Goal: Information Seeking & Learning: Find specific page/section

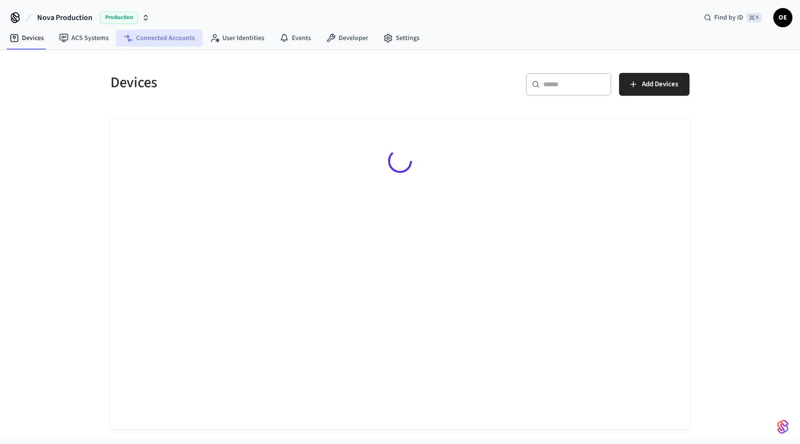
click at [165, 45] on link "Connected Accounts" at bounding box center [159, 38] width 86 height 17
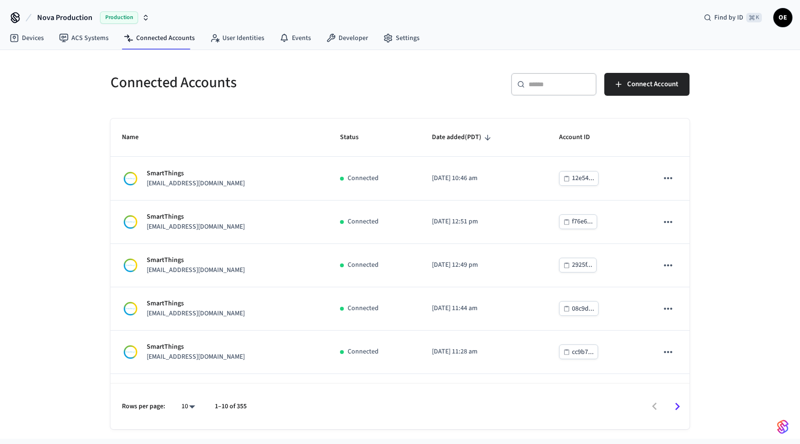
click at [545, 85] on input "text" at bounding box center [559, 85] width 62 height 10
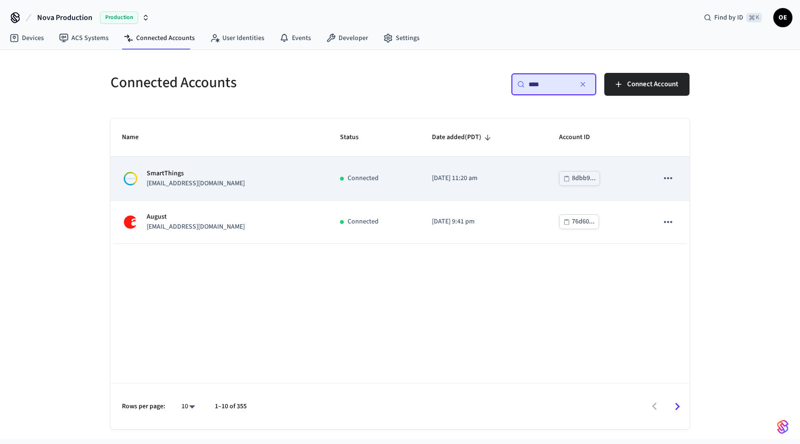
type input "****"
click at [291, 190] on td "SmartThings support+militaryfirstnew@operto.com" at bounding box center [219, 178] width 218 height 43
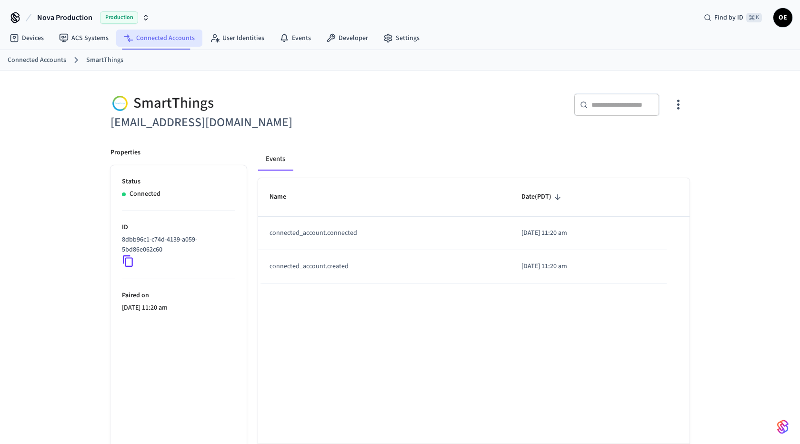
click at [165, 42] on link "Connected Accounts" at bounding box center [159, 38] width 86 height 17
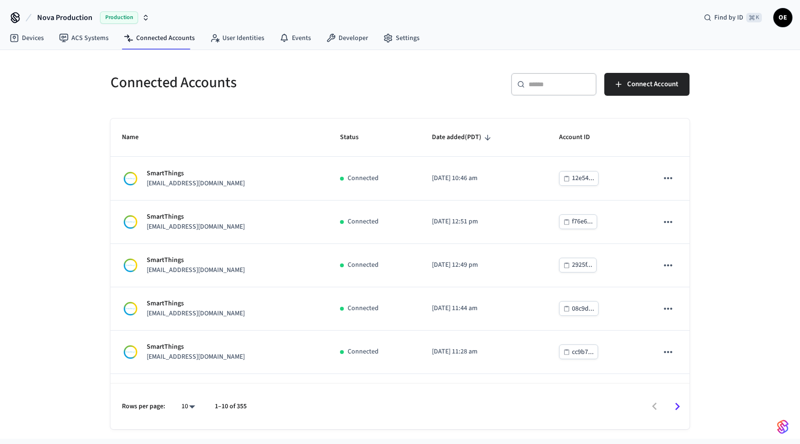
click at [549, 91] on div "​ ​" at bounding box center [554, 84] width 86 height 23
paste input "**********"
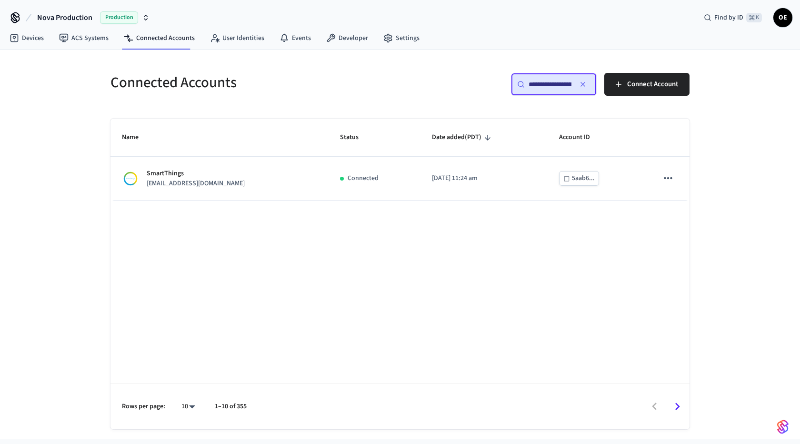
scroll to position [0, 54]
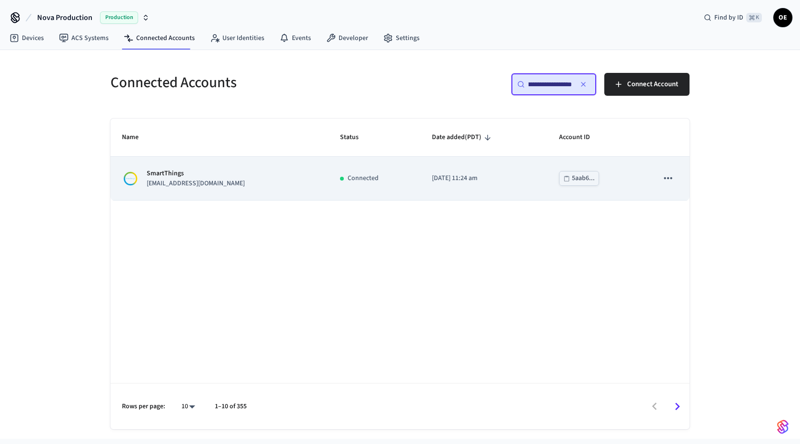
type input "**********"
click at [265, 190] on td "SmartThings support+mfbnbtexas@operto.com" at bounding box center [219, 178] width 218 height 43
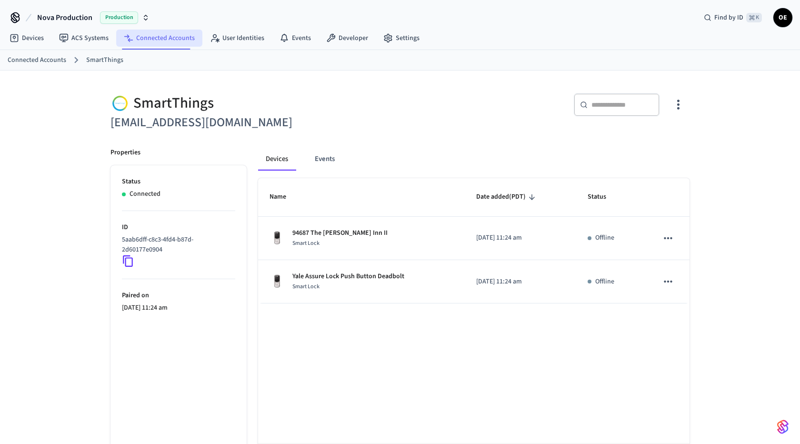
click at [169, 39] on link "Connected Accounts" at bounding box center [159, 38] width 86 height 17
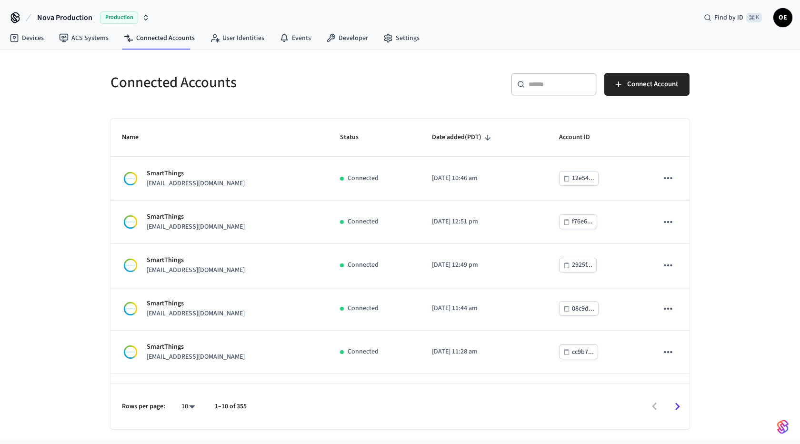
click at [560, 84] on input "text" at bounding box center [559, 85] width 62 height 10
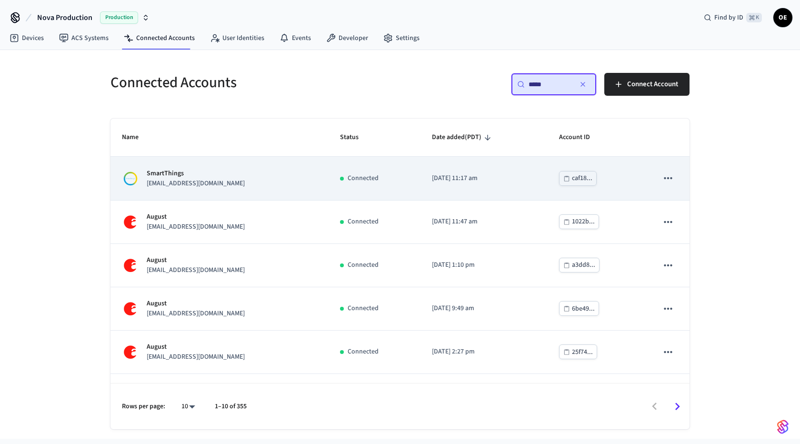
type input "*****"
click at [317, 169] on div "SmartThings support+beachcomber425@operto.com" at bounding box center [219, 179] width 195 height 20
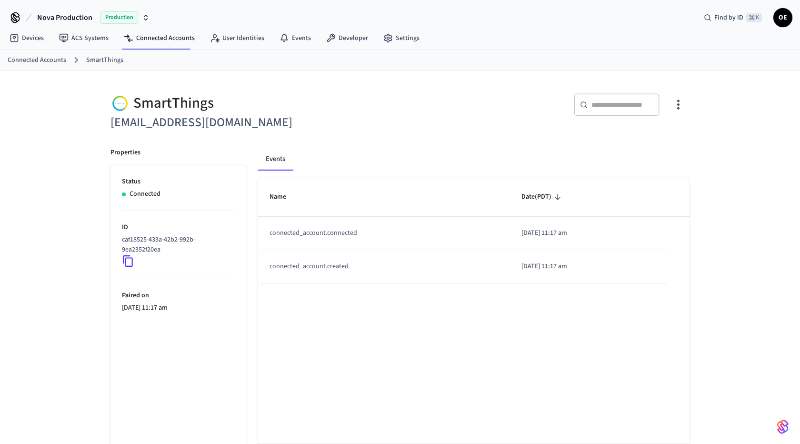
click at [674, 102] on icon "button" at bounding box center [678, 104] width 15 height 15
click at [651, 142] on span "Sync Account" at bounding box center [651, 143] width 39 height 10
click at [507, 155] on div at bounding box center [400, 222] width 800 height 444
click at [406, 319] on div "Name Date (PDT) connected_account.connected 2025/09/16 at 11:17 am connected_ac…" at bounding box center [473, 333] width 431 height 310
click at [354, 368] on div "Name Date (PDT) connected_account.connected 2025/09/16 at 11:17 am connected_ac…" at bounding box center [473, 333] width 431 height 310
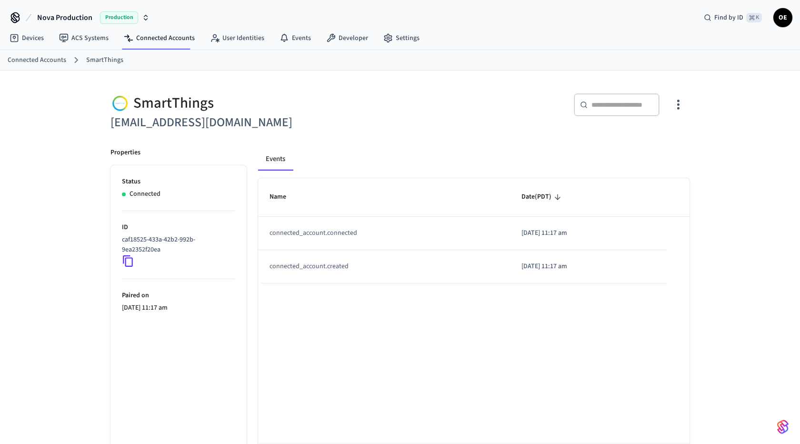
click at [338, 166] on div "Events" at bounding box center [473, 159] width 431 height 23
click at [155, 38] on link "Connected Accounts" at bounding box center [159, 38] width 86 height 17
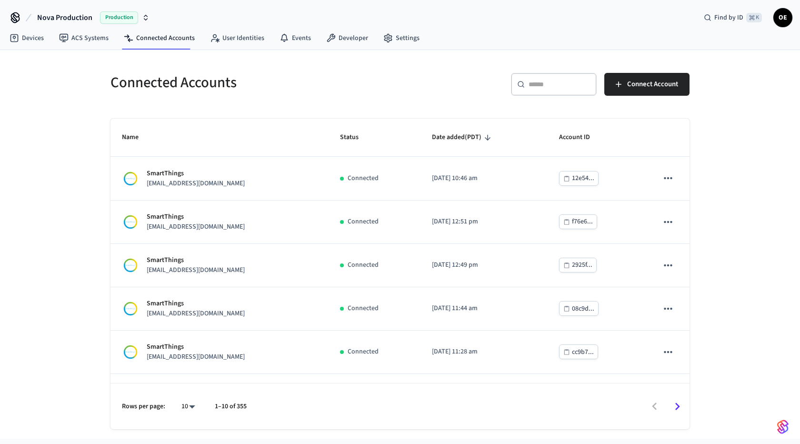
click at [562, 89] on div "​ ​" at bounding box center [554, 84] width 86 height 23
paste input "**********"
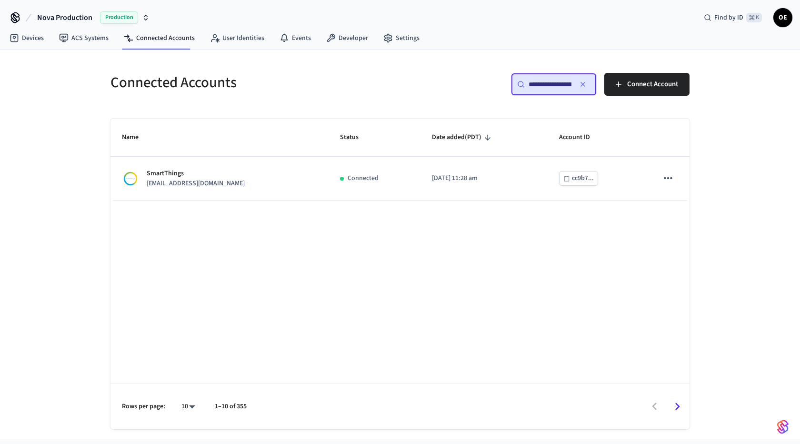
scroll to position [0, 49]
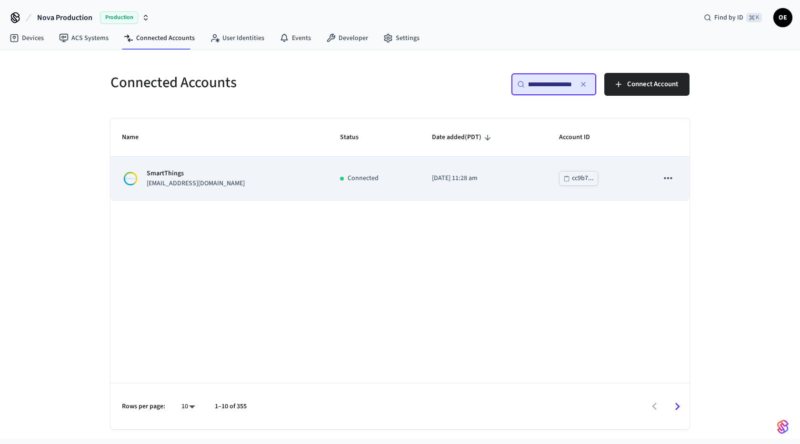
type input "**********"
click at [201, 175] on p "SmartThings" at bounding box center [196, 174] width 98 height 10
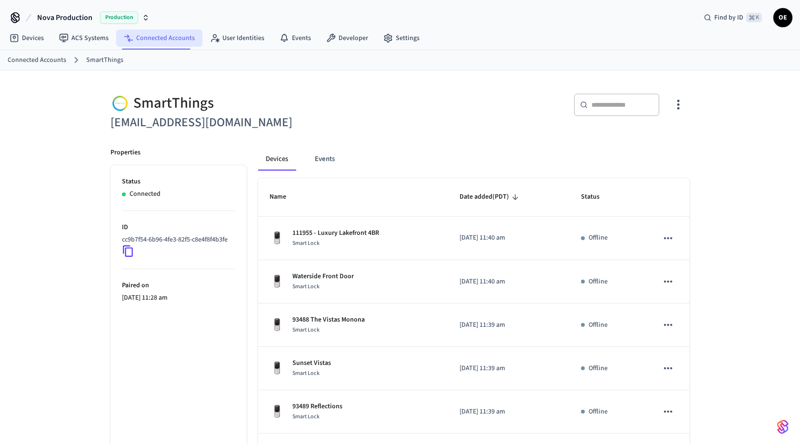
click at [154, 39] on link "Connected Accounts" at bounding box center [159, 38] width 86 height 17
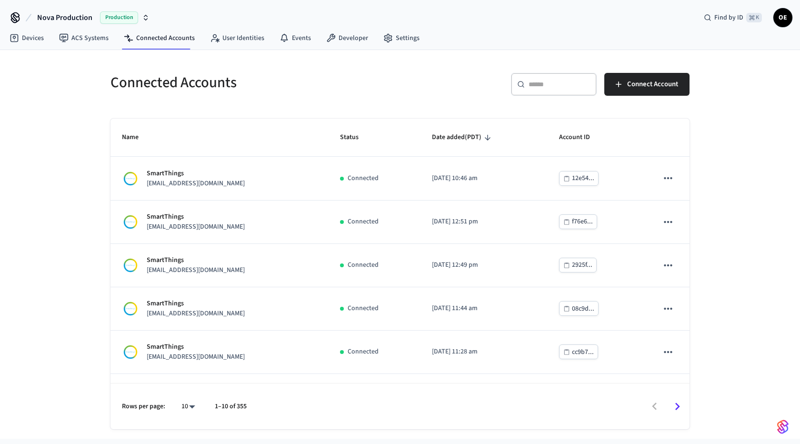
click at [556, 81] on input "text" at bounding box center [559, 85] width 62 height 10
paste input "**********"
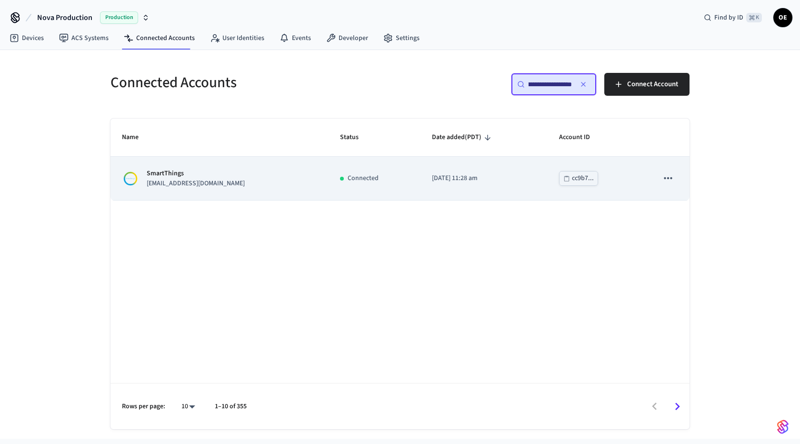
type input "**********"
click at [247, 195] on td "SmartThings ryanschavez+operto@gmail.com" at bounding box center [219, 178] width 218 height 43
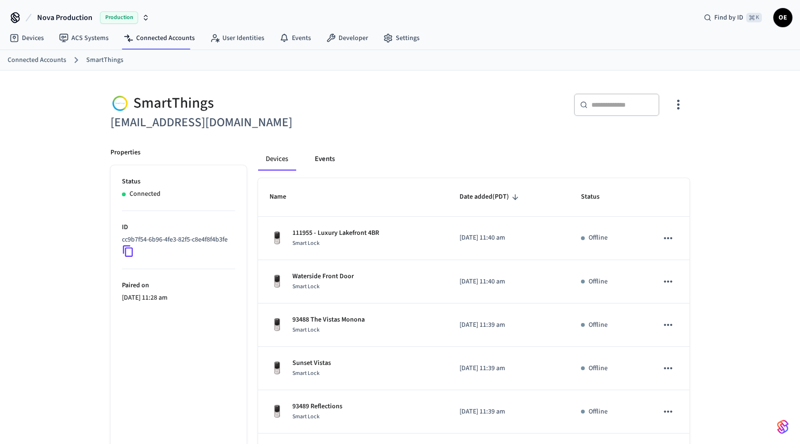
click at [329, 162] on button "Events" at bounding box center [324, 159] width 35 height 23
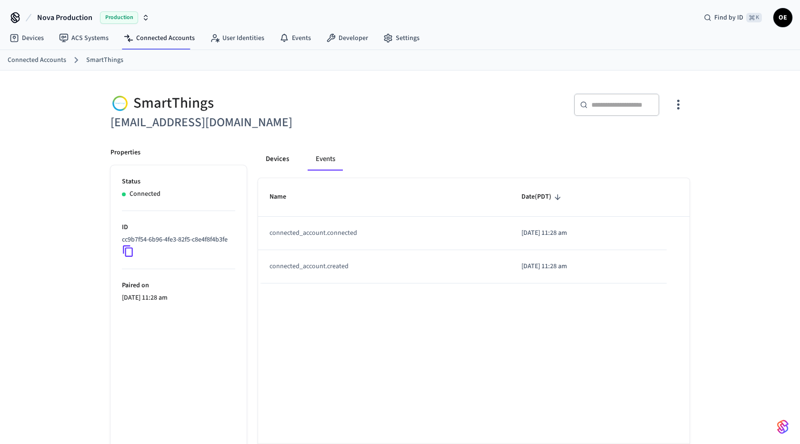
click at [287, 162] on button "Devices" at bounding box center [277, 159] width 39 height 23
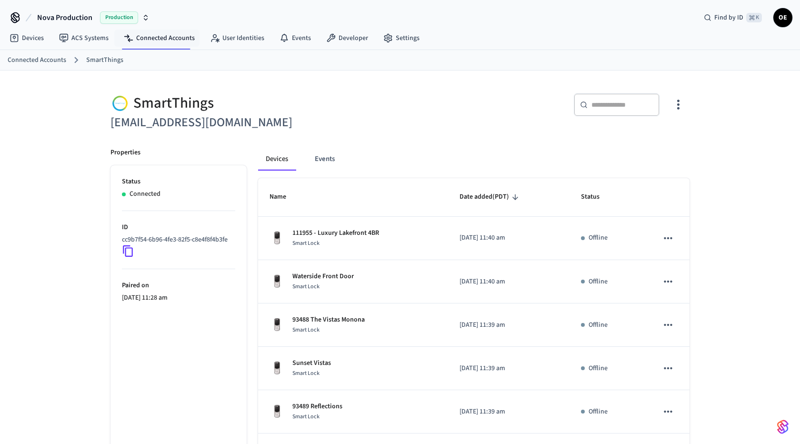
click at [149, 47] on nav "Devices ACS Systems Connected Accounts User Identities Events Developer Settings" at bounding box center [214, 39] width 425 height 22
click at [164, 41] on link "Connected Accounts" at bounding box center [159, 38] width 86 height 17
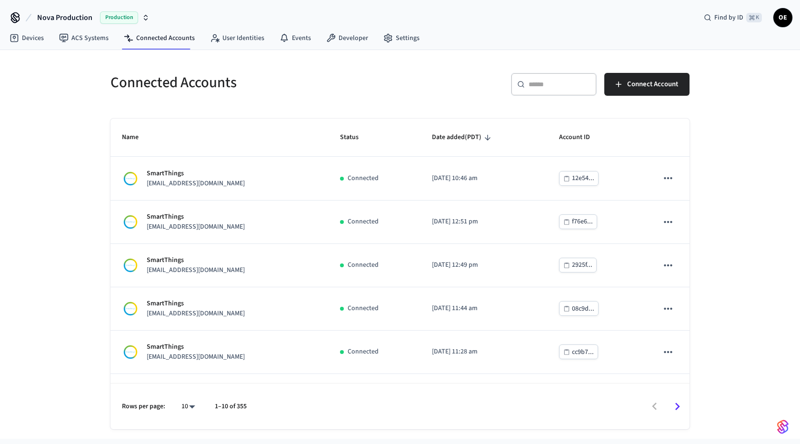
click at [562, 80] on input "text" at bounding box center [559, 85] width 62 height 10
paste input "**********"
type input "**********"
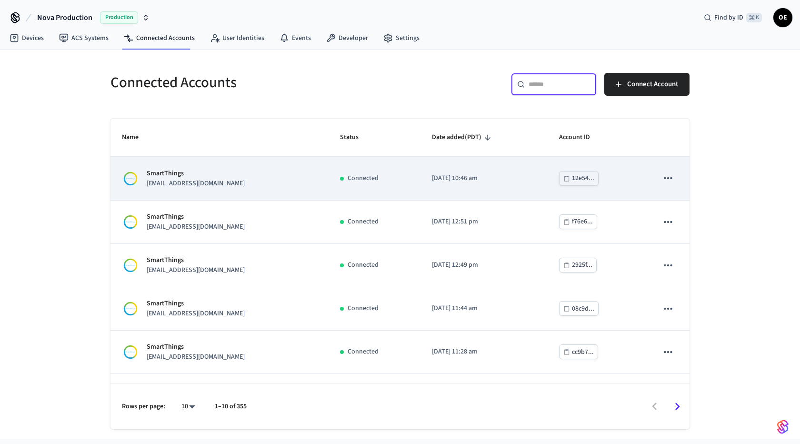
click at [279, 188] on div "SmartThings nashvacationhomes@gmail.com" at bounding box center [219, 179] width 195 height 20
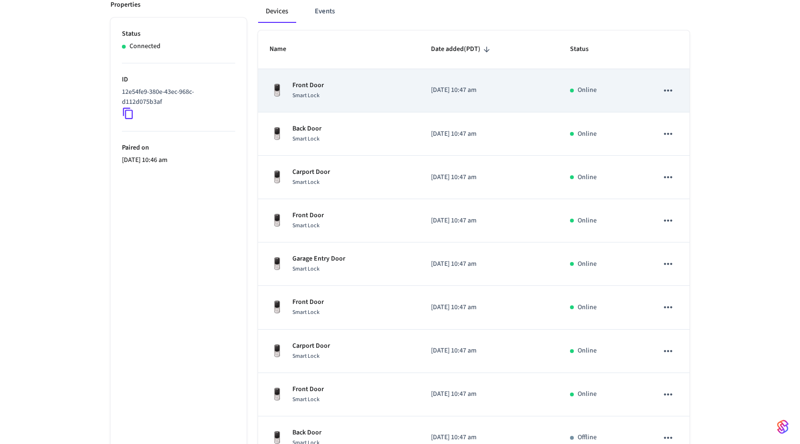
scroll to position [249, 0]
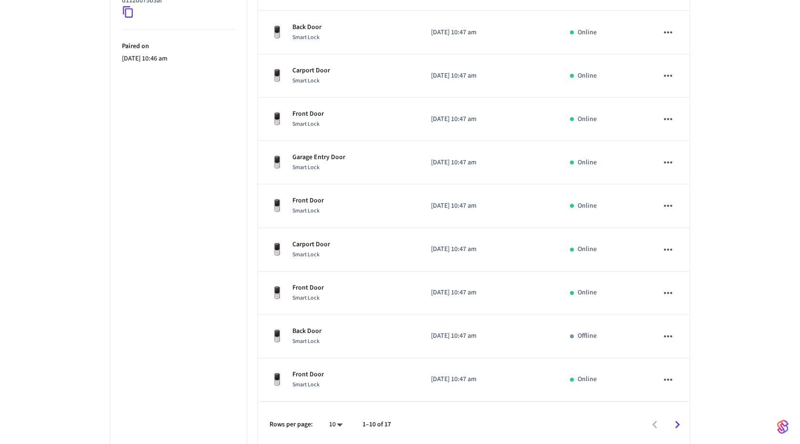
click at [677, 417] on icon "Go to next page" at bounding box center [677, 424] width 15 height 15
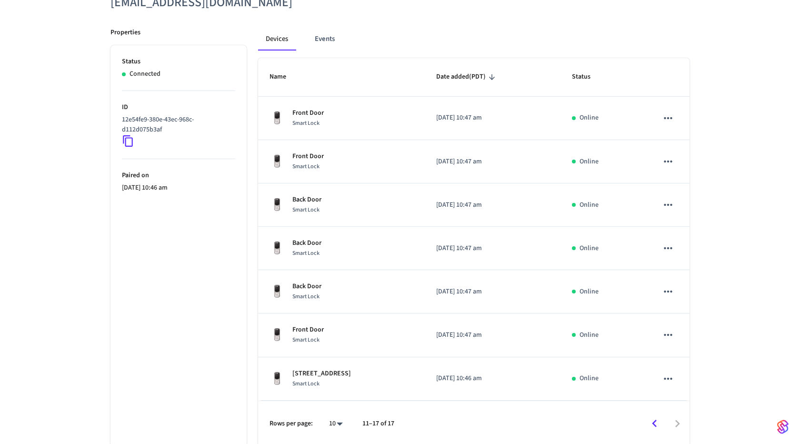
click at [658, 421] on icon "Go to previous page" at bounding box center [654, 423] width 15 height 15
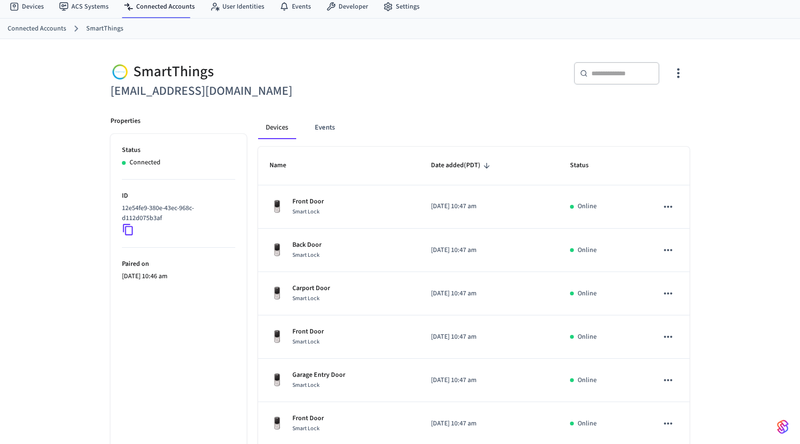
scroll to position [0, 0]
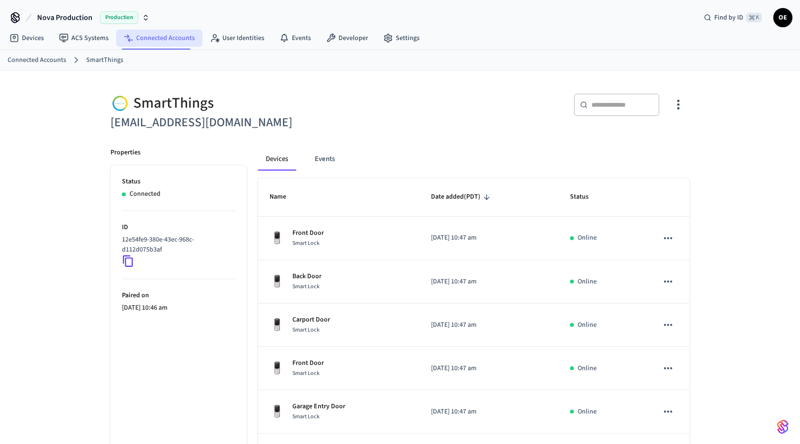
click at [153, 30] on link "Connected Accounts" at bounding box center [159, 38] width 86 height 17
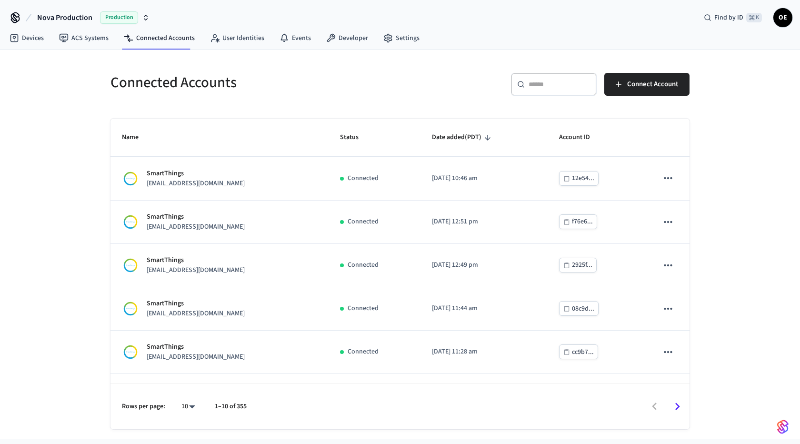
click at [568, 88] on input "text" at bounding box center [559, 85] width 62 height 10
paste input "**********"
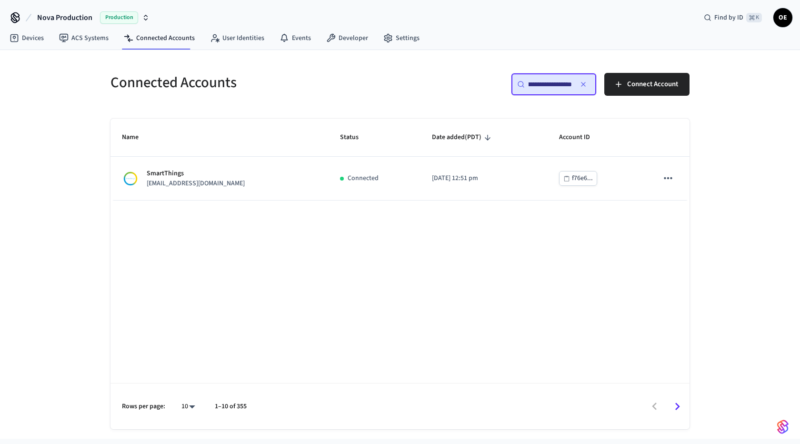
type input "**********"
click at [428, 264] on div "Name Status Date added (PDT) Account ID SmartThings info@stayroguecohosts.com C…" at bounding box center [399, 274] width 579 height 310
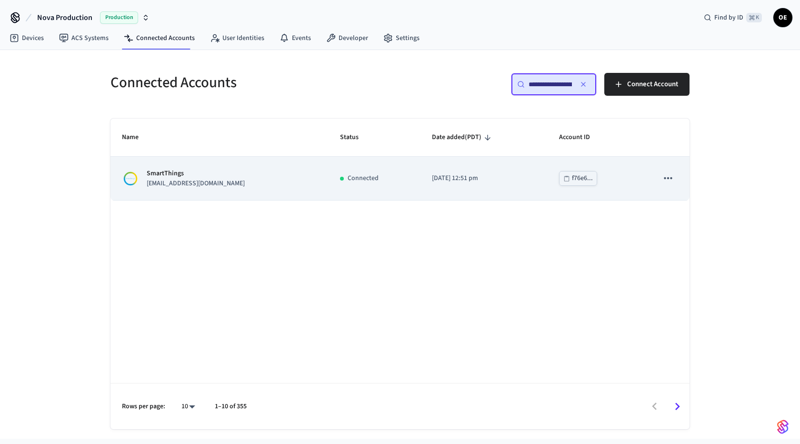
click at [329, 181] on td "Connected" at bounding box center [375, 178] width 92 height 43
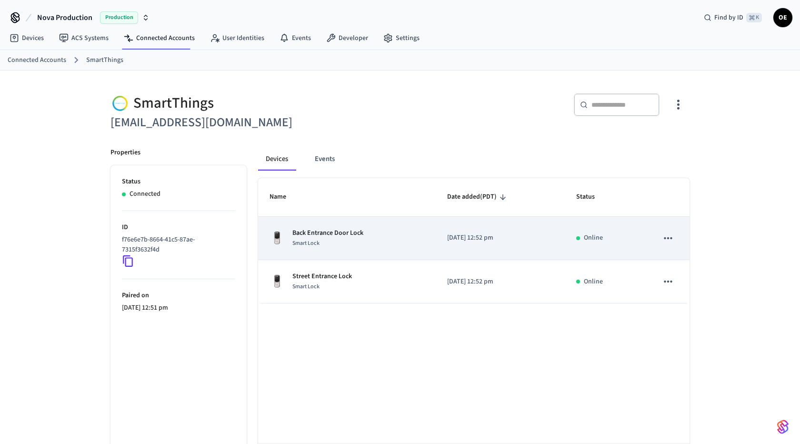
click at [316, 238] on div "Smart Lock" at bounding box center [327, 243] width 71 height 10
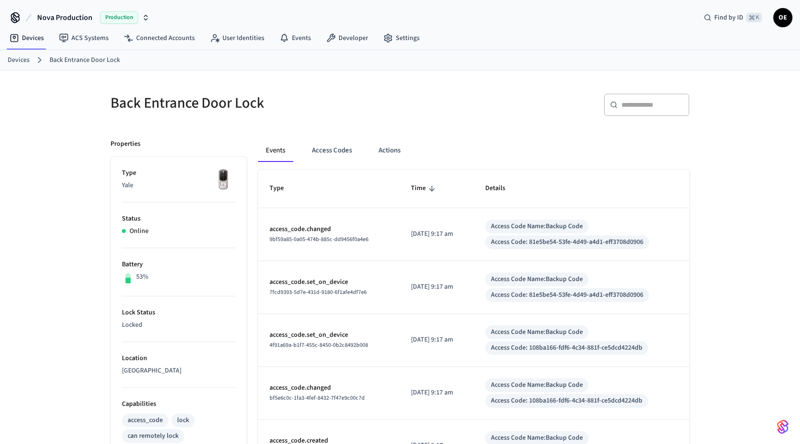
click at [332, 189] on th "Type" at bounding box center [328, 188] width 141 height 38
click at [338, 159] on button "Access Codes" at bounding box center [331, 150] width 55 height 23
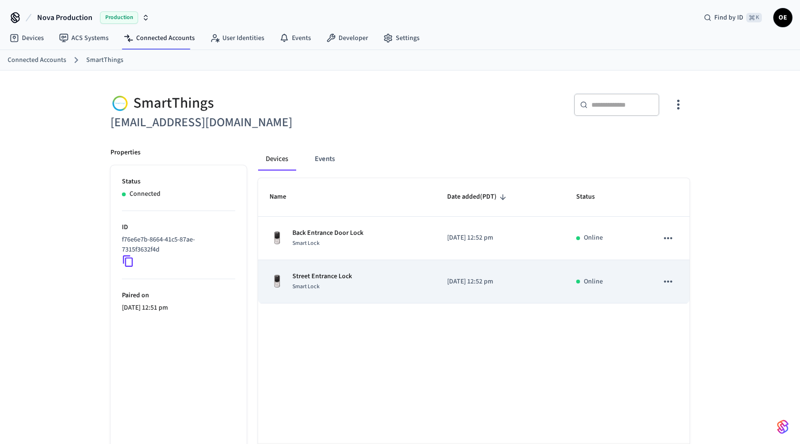
click at [401, 277] on div "Street Entrance Lock Smart Lock" at bounding box center [346, 281] width 155 height 20
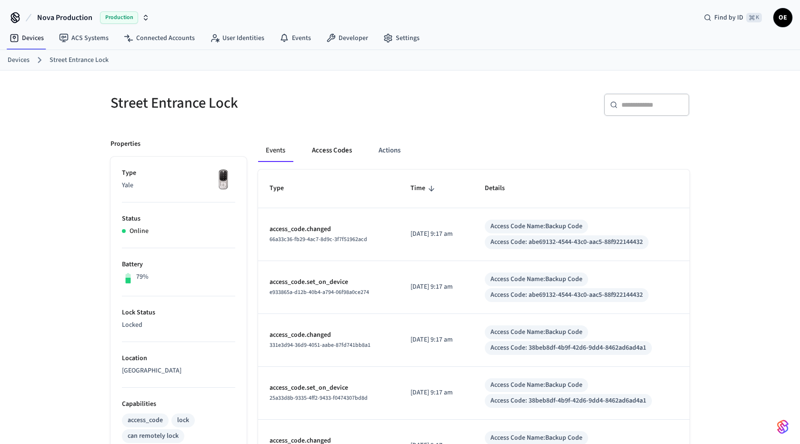
click at [318, 158] on button "Access Codes" at bounding box center [331, 150] width 55 height 23
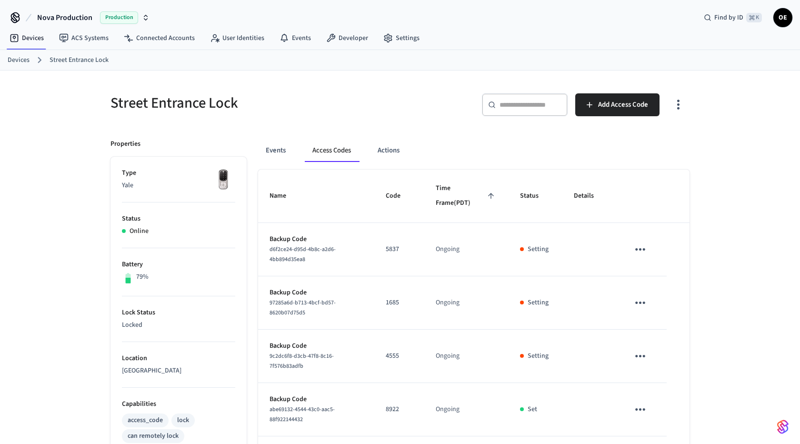
click at [269, 155] on button "Events" at bounding box center [275, 150] width 35 height 23
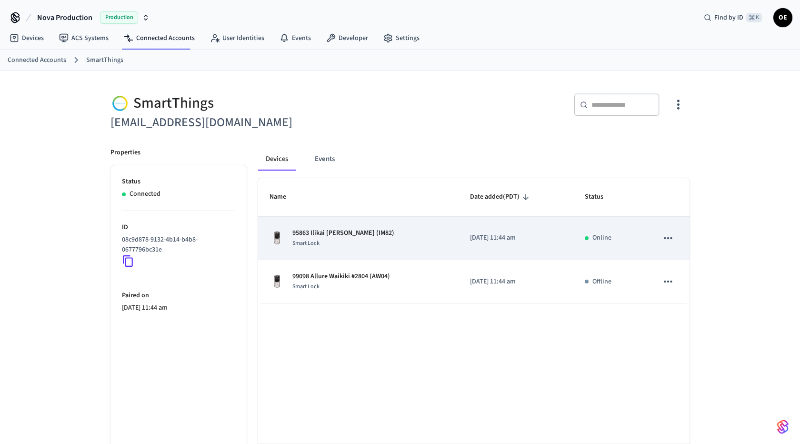
click at [326, 240] on div "Smart Lock" at bounding box center [343, 243] width 102 height 10
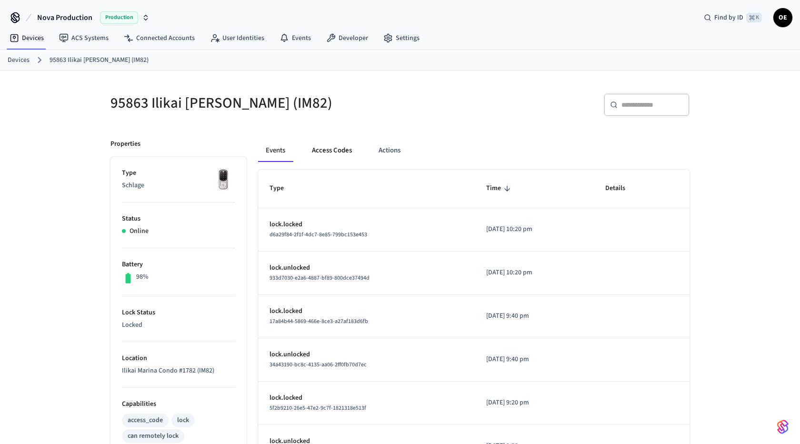
click at [332, 149] on button "Access Codes" at bounding box center [331, 150] width 55 height 23
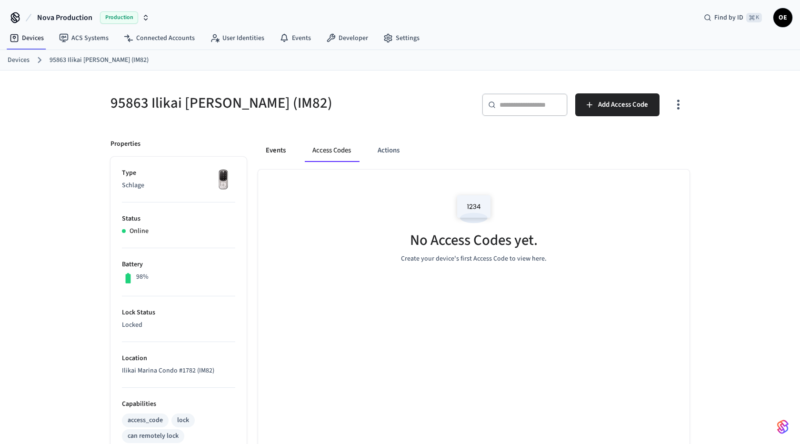
click at [291, 154] on button "Events" at bounding box center [275, 150] width 35 height 23
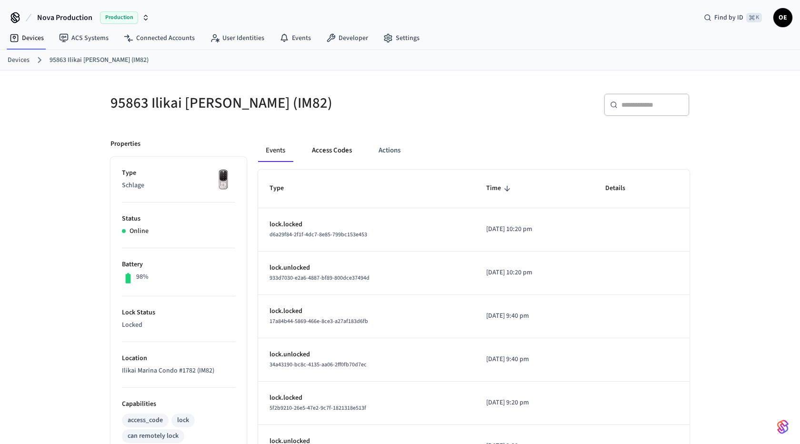
click at [338, 152] on button "Access Codes" at bounding box center [331, 150] width 55 height 23
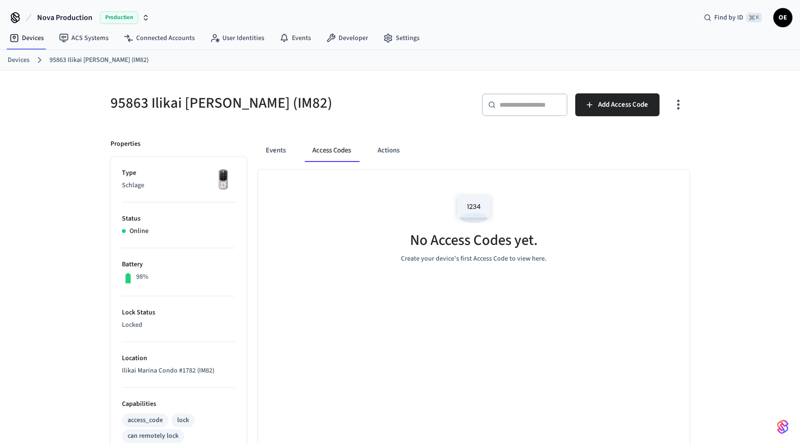
click at [682, 107] on icon "button" at bounding box center [678, 104] width 15 height 15
click at [680, 139] on li "Show unmanaged access codes on device" at bounding box center [617, 142] width 134 height 25
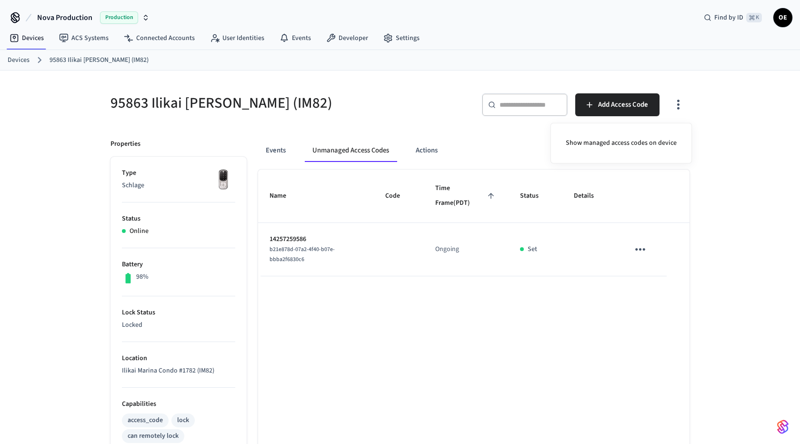
click at [31, 58] on div at bounding box center [400, 222] width 800 height 444
click at [25, 58] on link "Devices" at bounding box center [19, 60] width 22 height 10
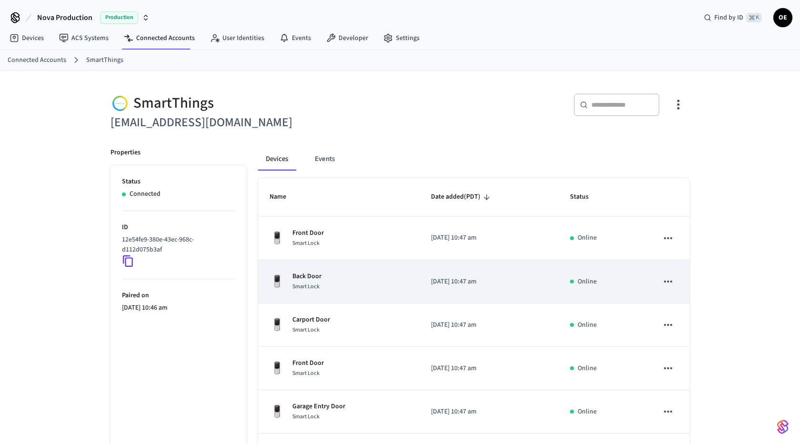
click at [324, 268] on td "Back Door Smart Lock" at bounding box center [338, 281] width 161 height 43
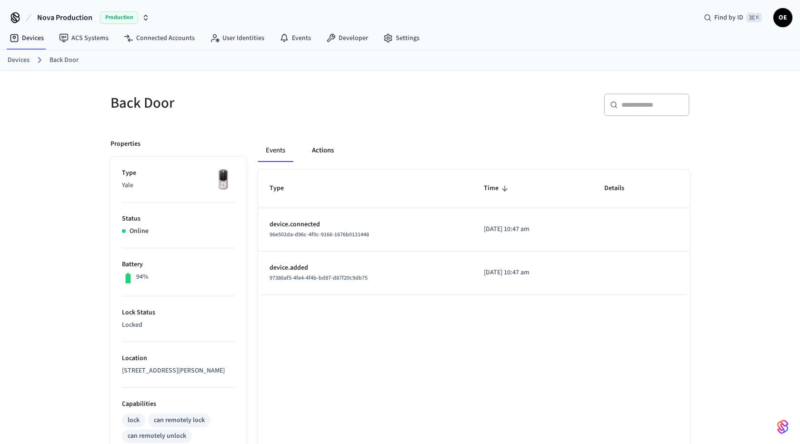
click at [317, 152] on button "Actions" at bounding box center [322, 150] width 37 height 23
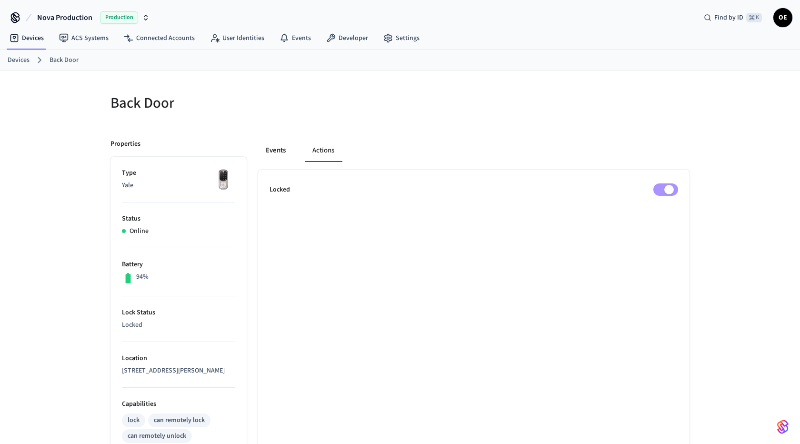
click at [279, 152] on button "Events" at bounding box center [275, 150] width 35 height 23
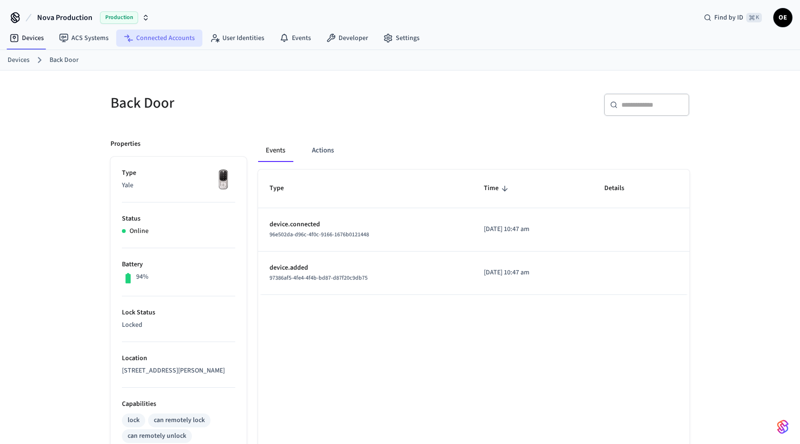
click at [159, 41] on link "Connected Accounts" at bounding box center [159, 38] width 86 height 17
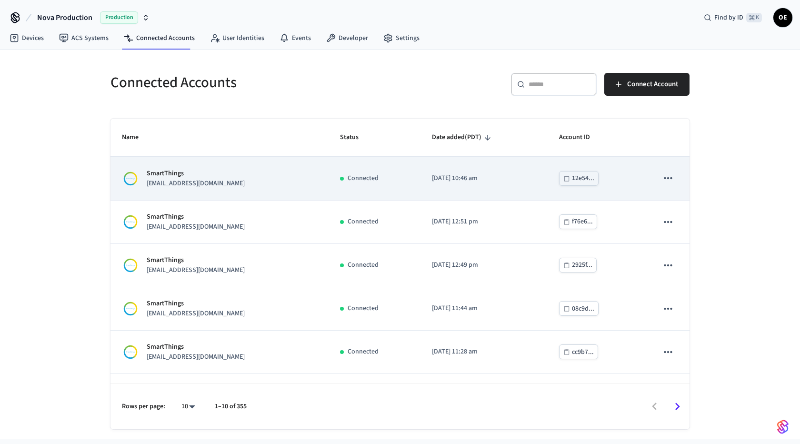
click at [671, 176] on icon "sticky table" at bounding box center [668, 178] width 12 height 12
drag, startPoint x: 249, startPoint y: 195, endPoint x: 254, endPoint y: 189, distance: 7.8
click at [249, 195] on div at bounding box center [400, 222] width 800 height 444
click at [257, 183] on div "SmartThings [EMAIL_ADDRESS][DOMAIN_NAME]" at bounding box center [219, 179] width 195 height 20
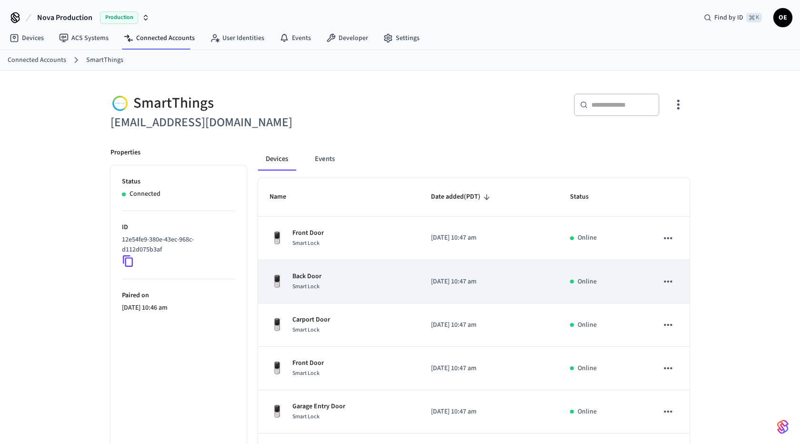
click at [354, 294] on td "Back Door Smart Lock" at bounding box center [338, 281] width 161 height 43
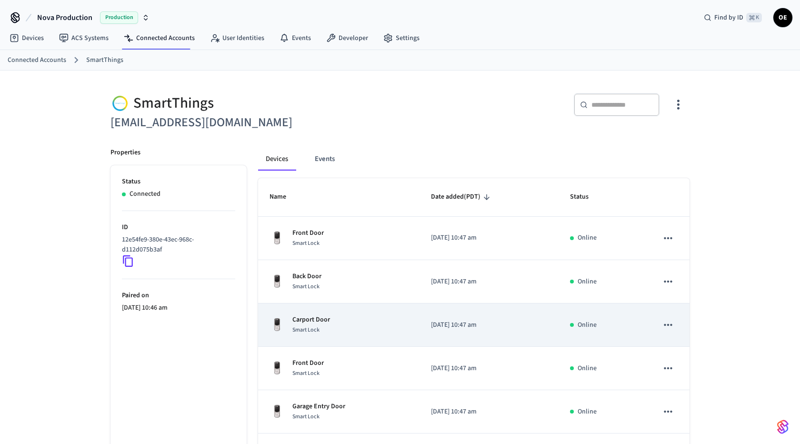
click at [340, 303] on td "Carport Door Smart Lock" at bounding box center [338, 324] width 161 height 43
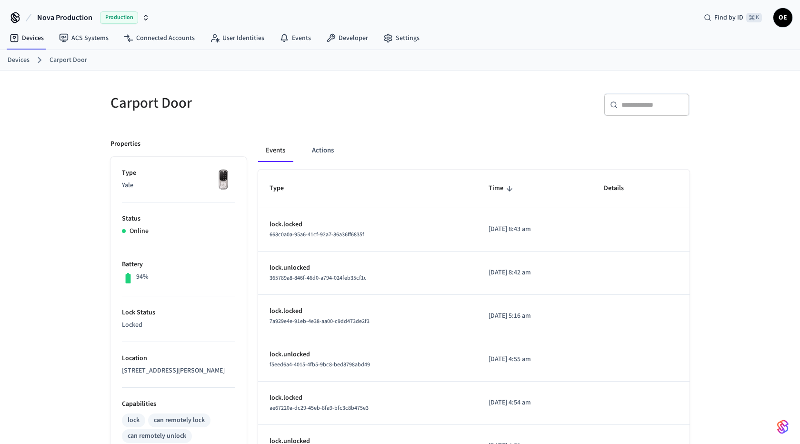
click at [24, 60] on link "Devices" at bounding box center [19, 60] width 22 height 10
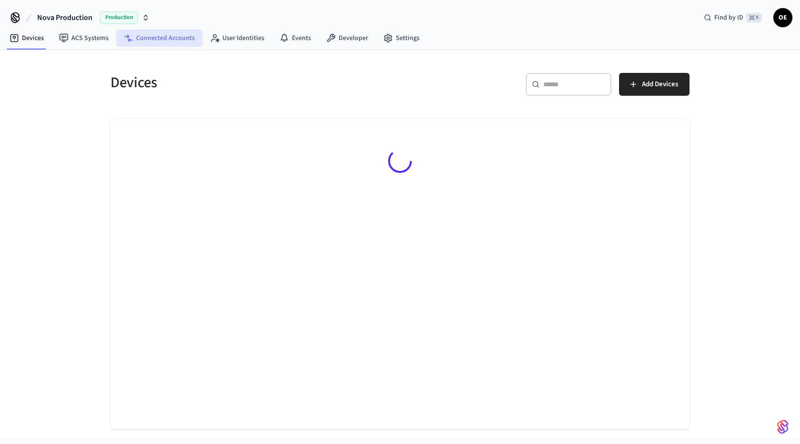
click at [152, 38] on link "Connected Accounts" at bounding box center [159, 38] width 86 height 17
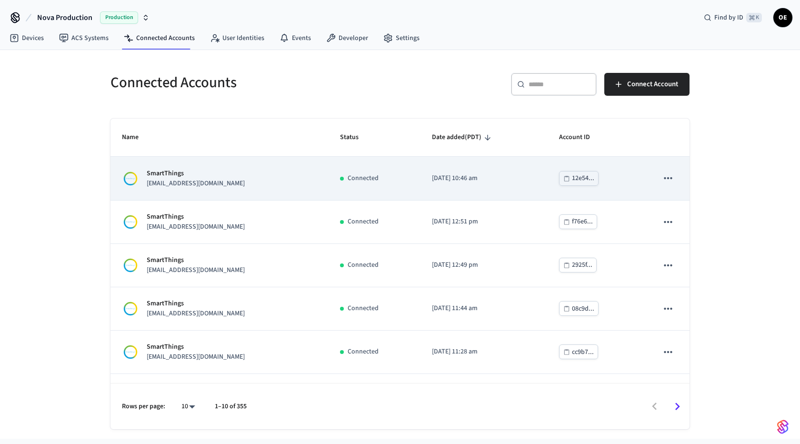
click at [667, 172] on icon "sticky table" at bounding box center [668, 178] width 12 height 12
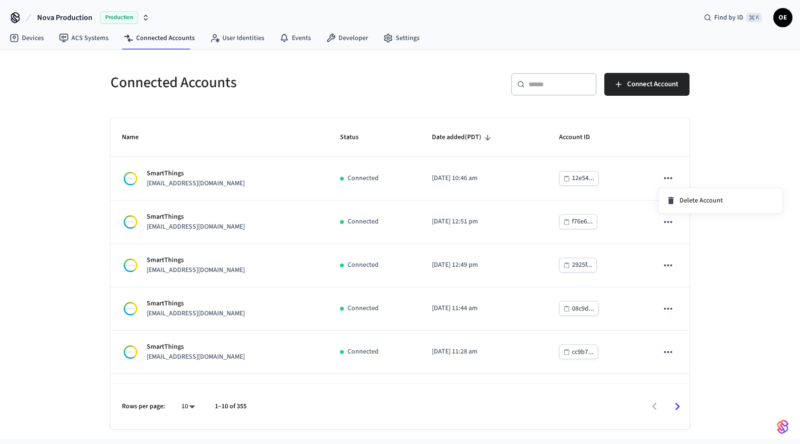
click at [721, 139] on div at bounding box center [400, 222] width 800 height 444
click at [641, 91] on button "Connect Account" at bounding box center [646, 84] width 85 height 23
click at [639, 91] on button "Connect Account" at bounding box center [646, 84] width 85 height 23
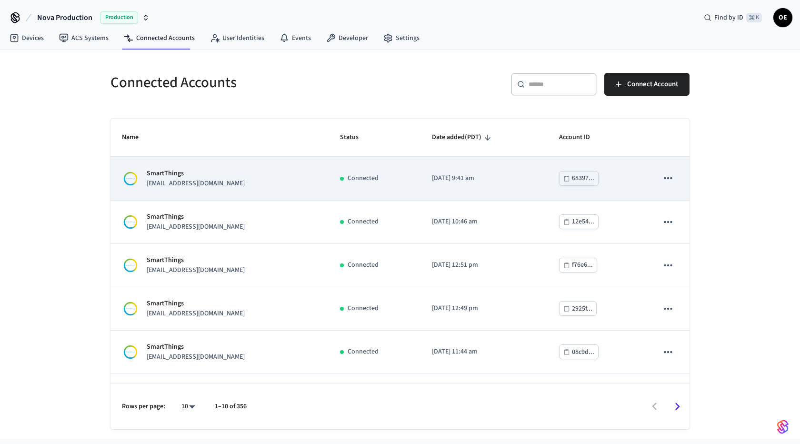
click at [300, 164] on td "SmartThings ardevries1@gmail.com" at bounding box center [219, 178] width 218 height 43
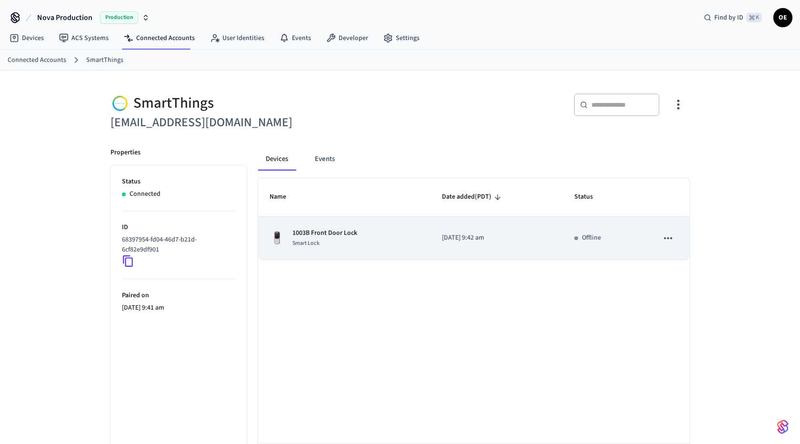
click at [316, 249] on td "1003B Front Door Lock Smart Lock" at bounding box center [344, 238] width 172 height 43
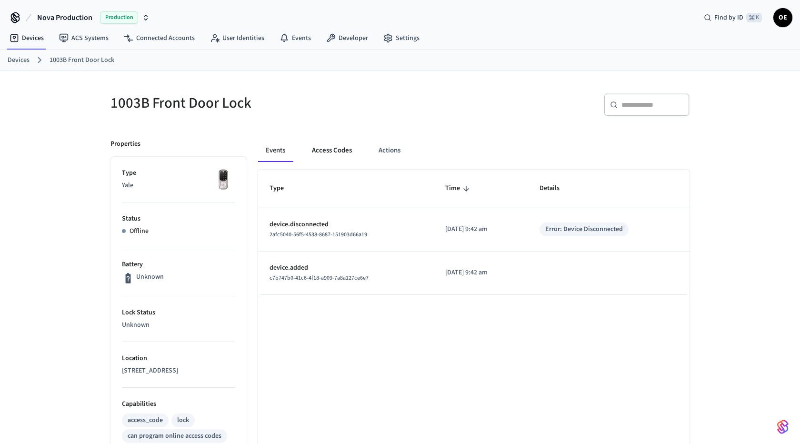
click at [333, 151] on button "Access Codes" at bounding box center [331, 150] width 55 height 23
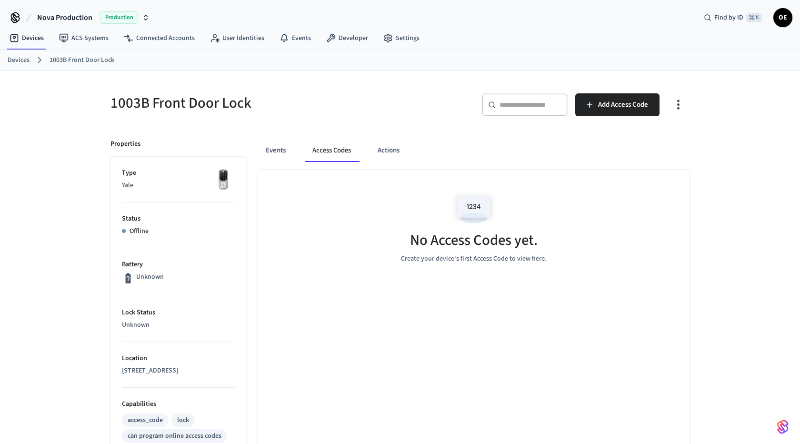
click at [294, 155] on div "Events Access Codes Actions" at bounding box center [473, 150] width 431 height 23
click at [297, 149] on div "Events Access Codes Actions" at bounding box center [473, 150] width 431 height 23
click at [286, 149] on button "Events" at bounding box center [275, 150] width 35 height 23
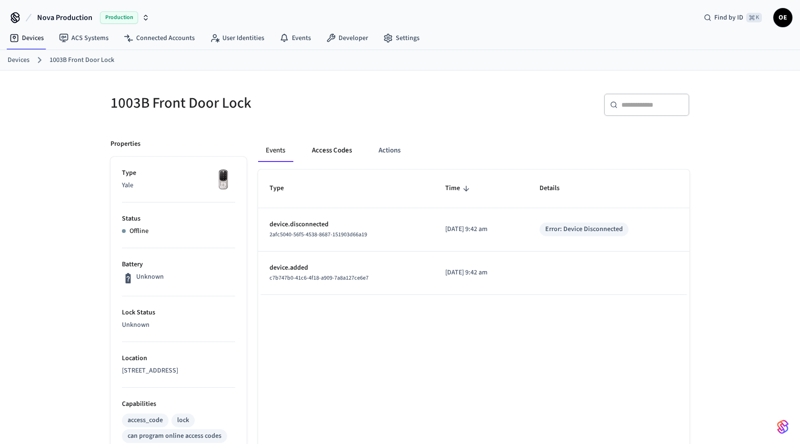
click at [324, 156] on button "Access Codes" at bounding box center [331, 150] width 55 height 23
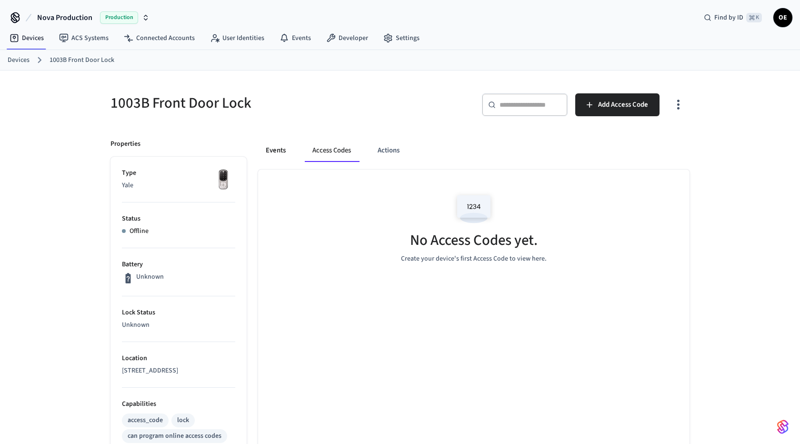
click at [281, 153] on button "Events" at bounding box center [275, 150] width 35 height 23
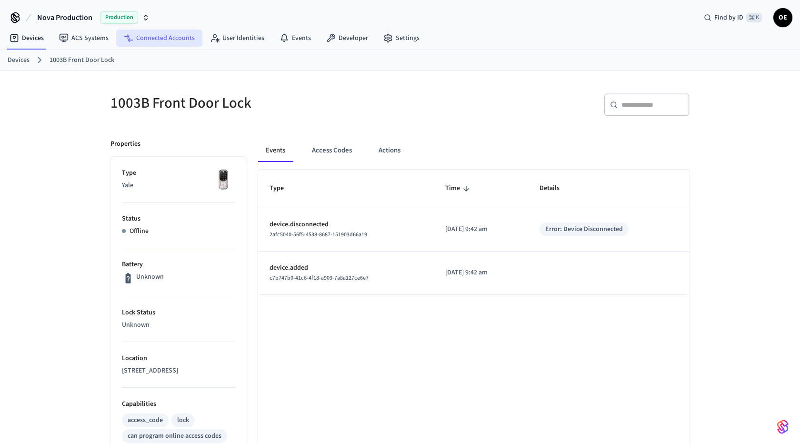
click at [139, 44] on link "Connected Accounts" at bounding box center [159, 38] width 86 height 17
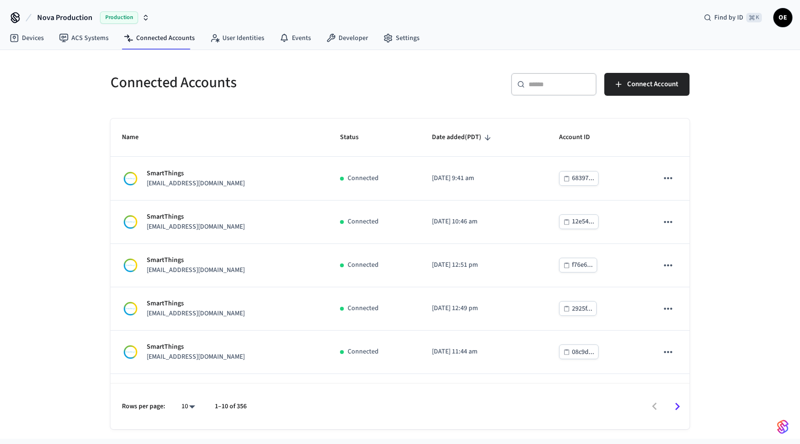
click at [565, 85] on input "text" at bounding box center [559, 85] width 62 height 10
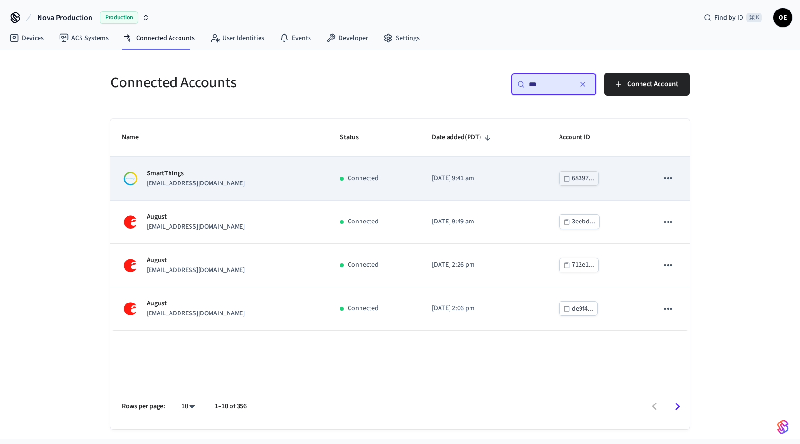
type input "***"
click at [277, 184] on div "SmartThings ardevries1@gmail.com" at bounding box center [219, 179] width 195 height 20
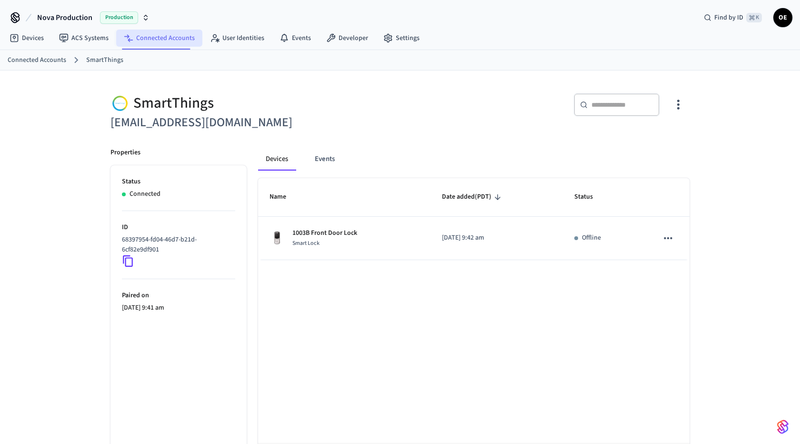
click at [169, 40] on link "Connected Accounts" at bounding box center [159, 38] width 86 height 17
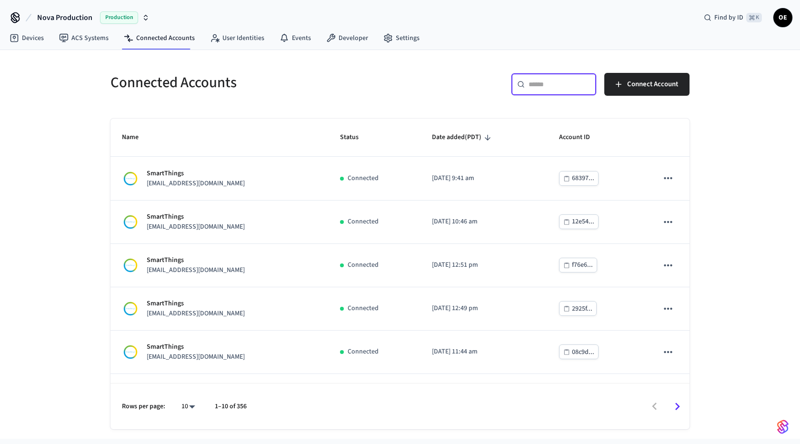
click at [539, 86] on input "text" at bounding box center [559, 85] width 62 height 10
paste input "**********"
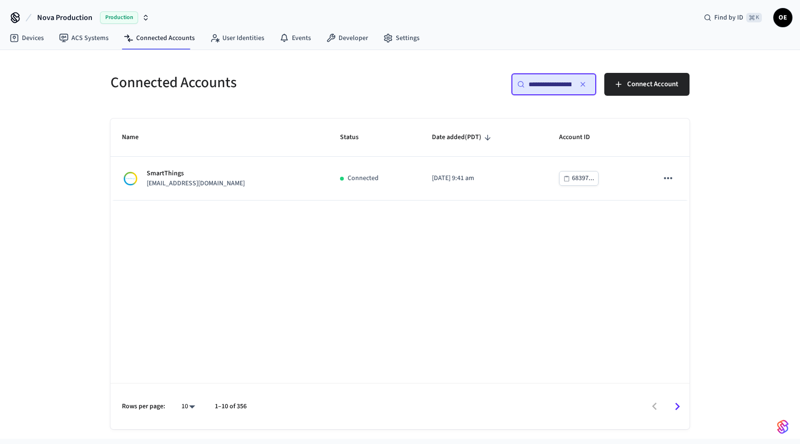
scroll to position [0, 21]
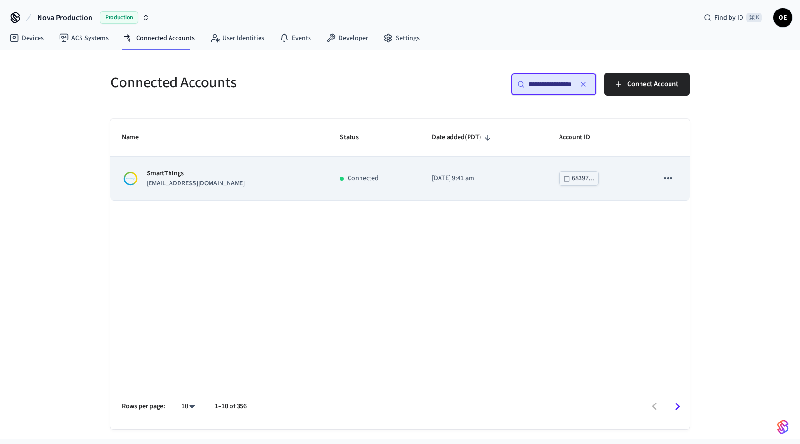
type input "**********"
click at [195, 194] on td "SmartThings ardevries1@gmail.com" at bounding box center [219, 178] width 218 height 43
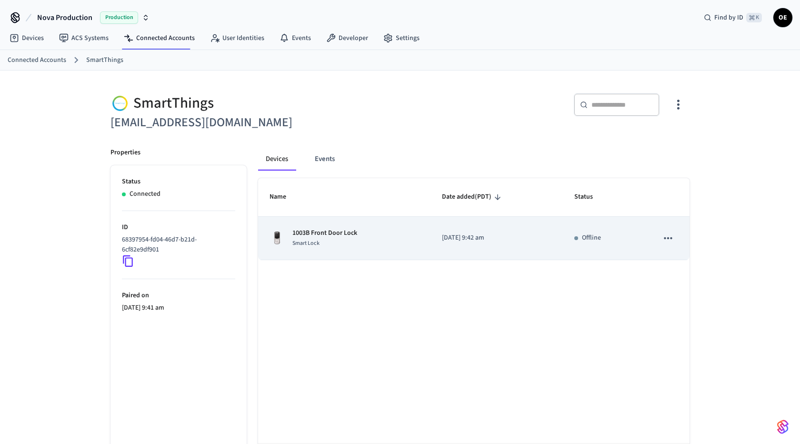
click at [361, 251] on td "1003B Front Door Lock Smart Lock" at bounding box center [344, 238] width 172 height 43
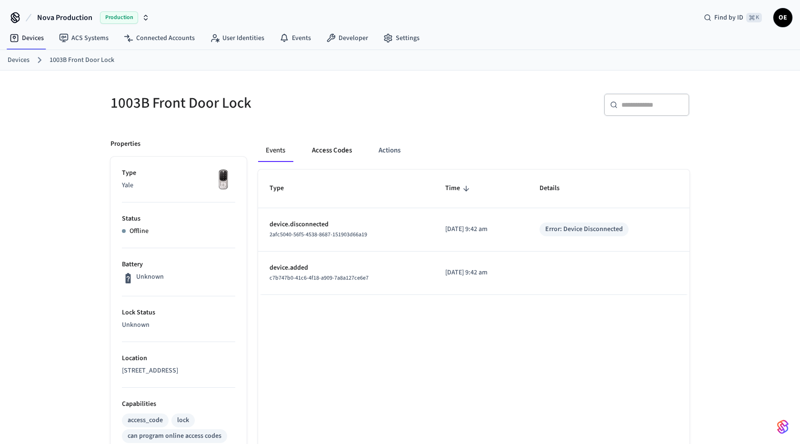
click at [319, 154] on button "Access Codes" at bounding box center [331, 150] width 55 height 23
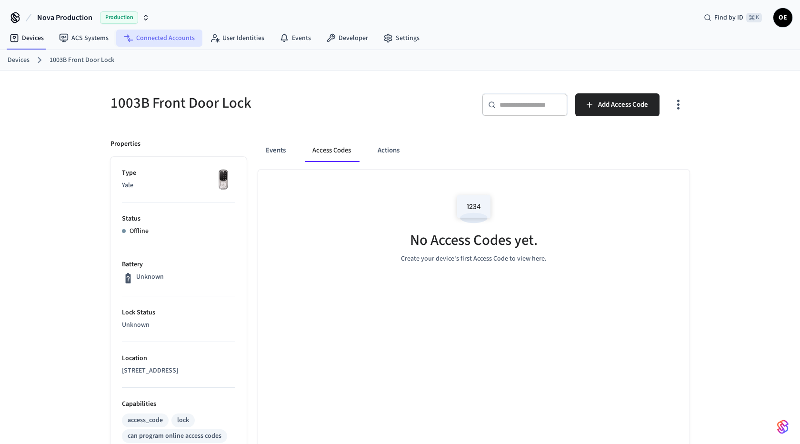
click at [176, 35] on link "Connected Accounts" at bounding box center [159, 38] width 86 height 17
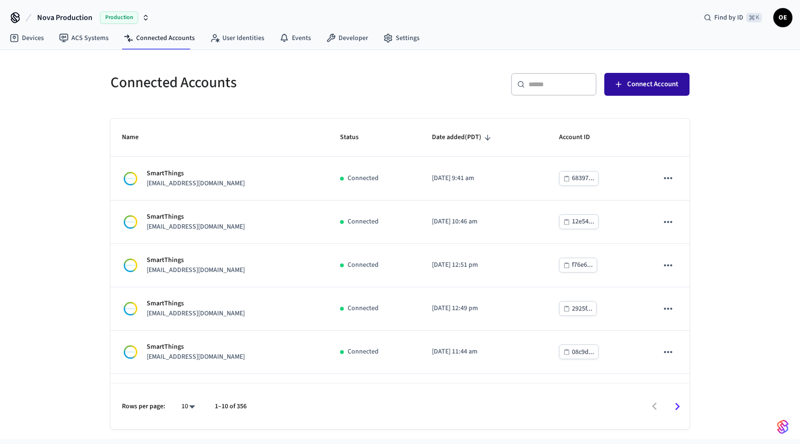
click at [645, 88] on span "Connect Account" at bounding box center [652, 84] width 51 height 12
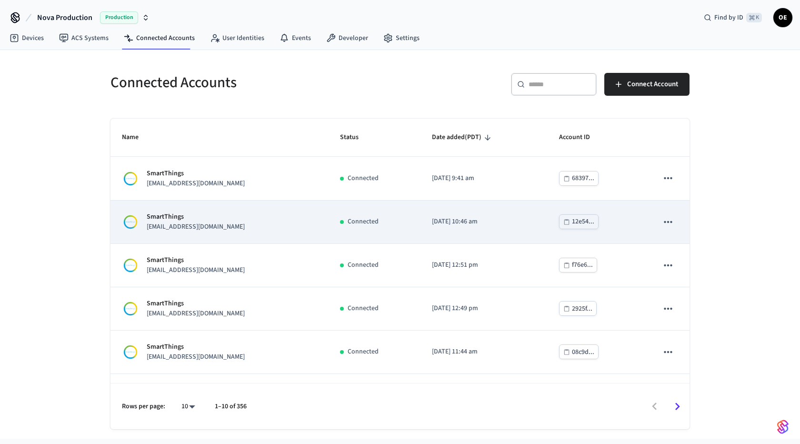
click at [231, 220] on p "SmartThings" at bounding box center [196, 217] width 98 height 10
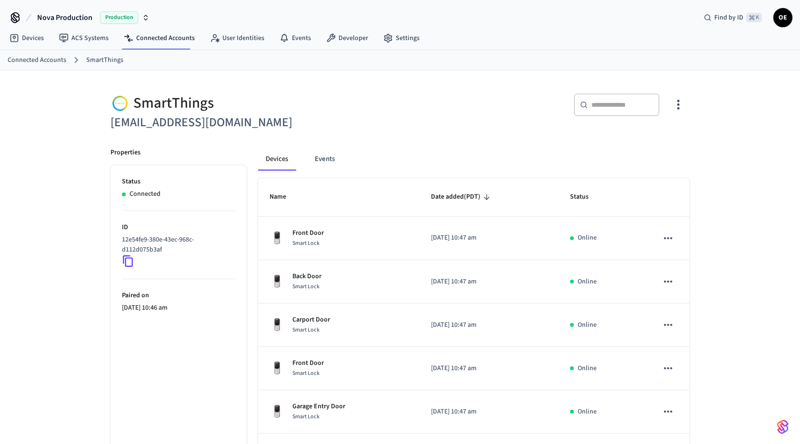
click at [203, 131] on h6 "nashvacationhomes@gmail.com" at bounding box center [252, 123] width 284 height 20
click at [199, 125] on h6 "nashvacationhomes@gmail.com" at bounding box center [252, 123] width 284 height 20
copy div "nashvacationhomes@gmail.com"
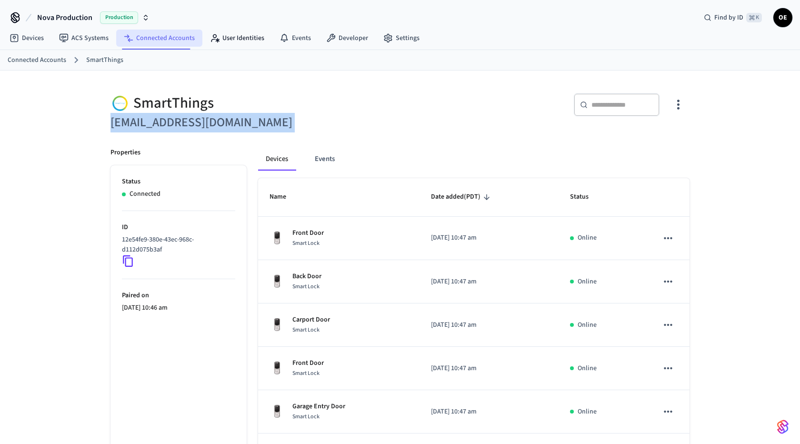
click at [149, 38] on link "Connected Accounts" at bounding box center [159, 38] width 86 height 17
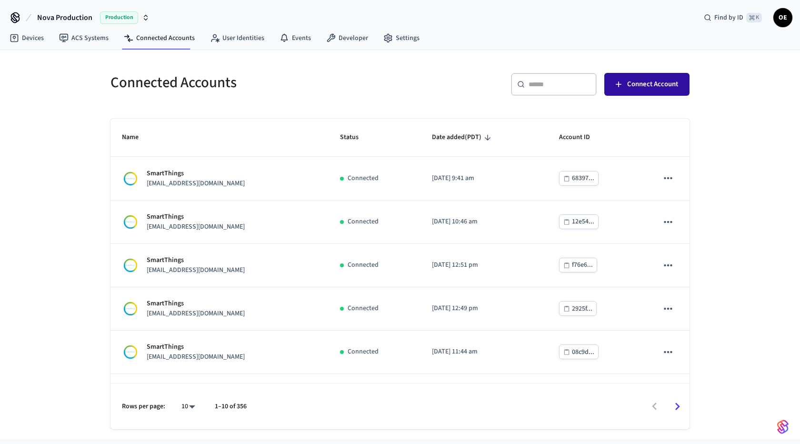
click at [672, 74] on button "Connect Account" at bounding box center [646, 84] width 85 height 23
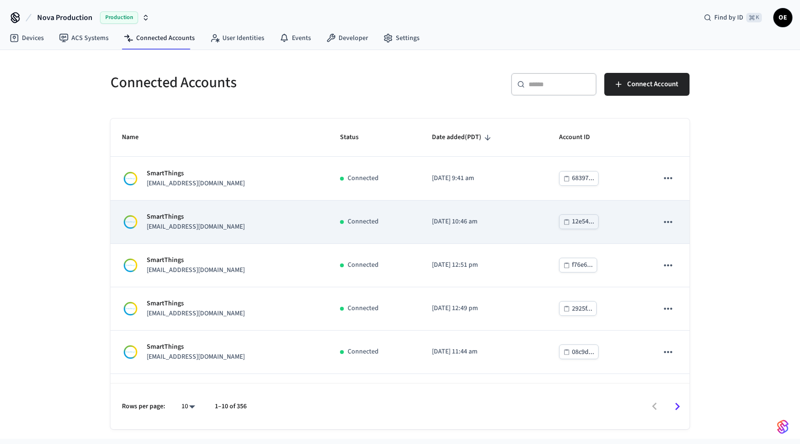
click at [262, 229] on div "SmartThings nashvacationhomes@gmail.com" at bounding box center [219, 222] width 195 height 20
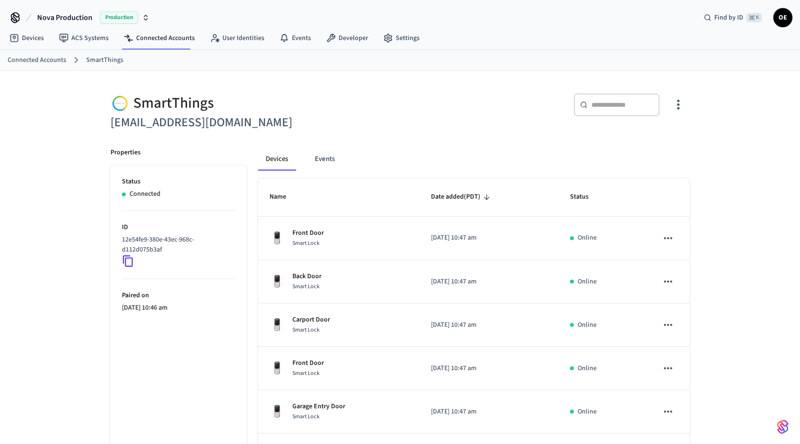
click at [130, 259] on icon at bounding box center [128, 261] width 12 height 12
click at [175, 38] on link "Connected Accounts" at bounding box center [159, 38] width 86 height 17
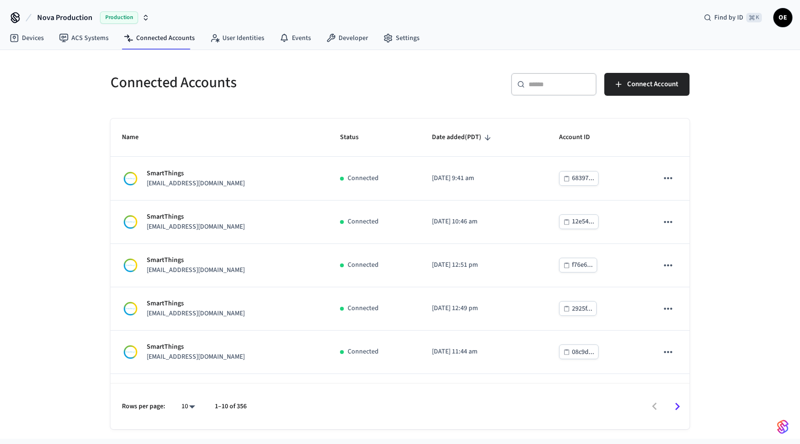
click at [530, 82] on input "text" at bounding box center [559, 85] width 62 height 10
paste input "**********"
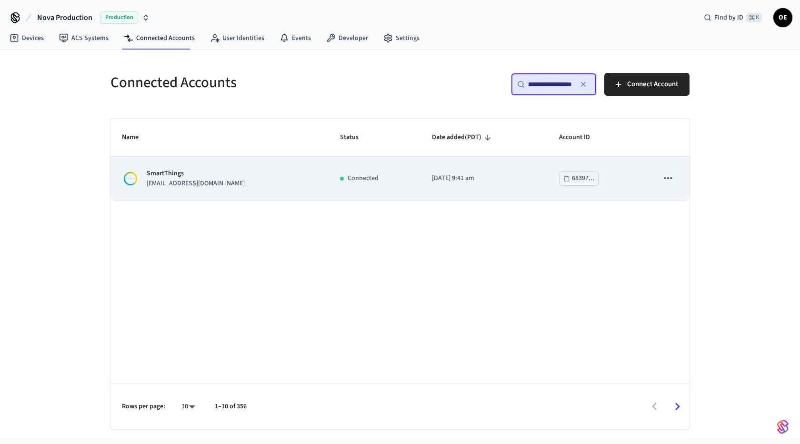
click at [577, 180] on div "68397..." at bounding box center [583, 178] width 22 height 12
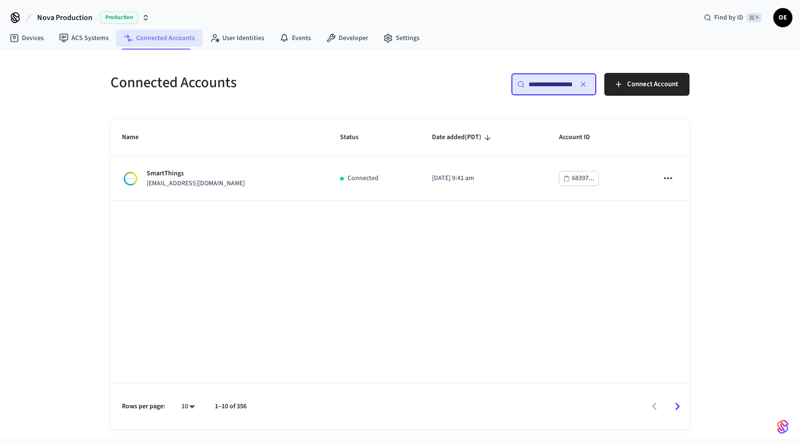
click at [156, 39] on link "Connected Accounts" at bounding box center [159, 38] width 86 height 17
click at [564, 84] on input "**********" at bounding box center [549, 85] width 43 height 10
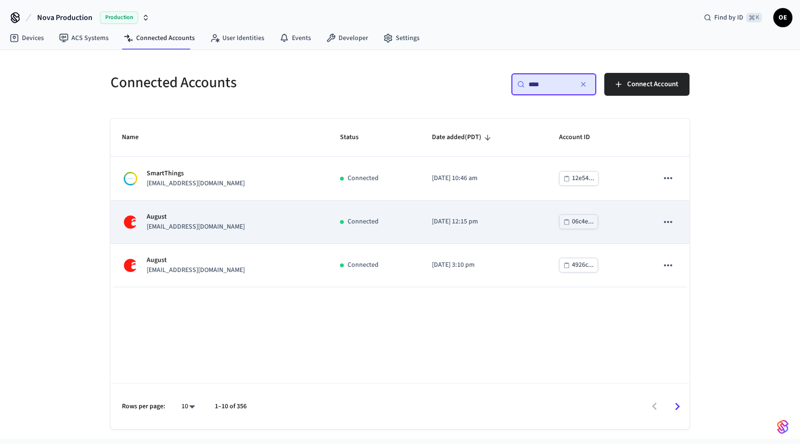
type input "****"
click at [239, 231] on td "August support+nashvillevr@operto.com" at bounding box center [219, 221] width 218 height 43
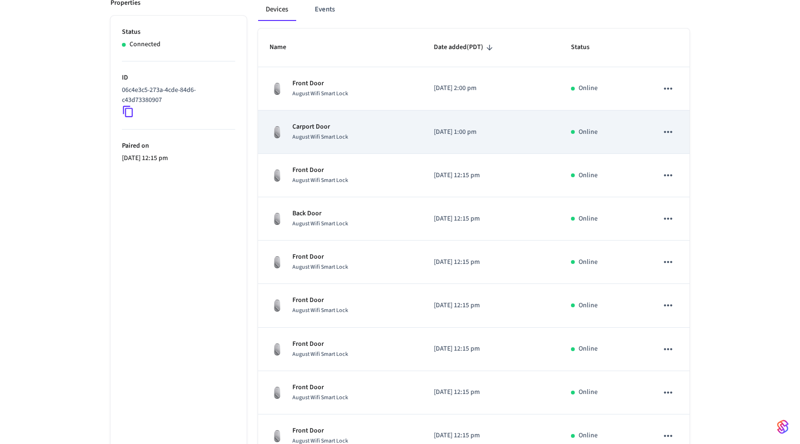
scroll to position [156, 0]
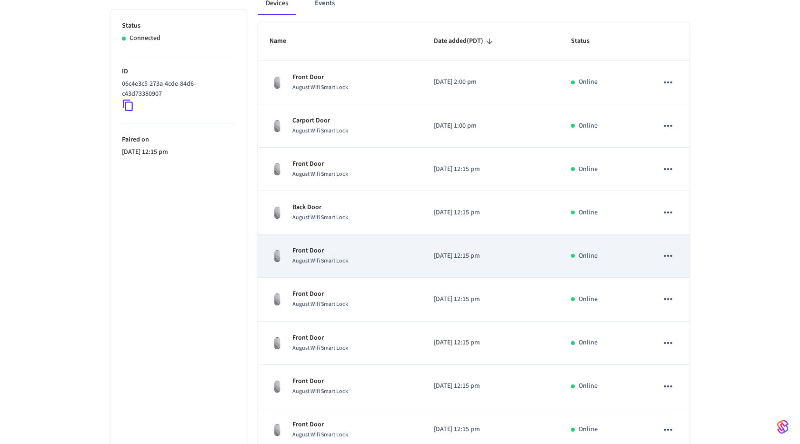
click at [357, 250] on div "Front Door August Wifi Smart Lock" at bounding box center [339, 256] width 141 height 20
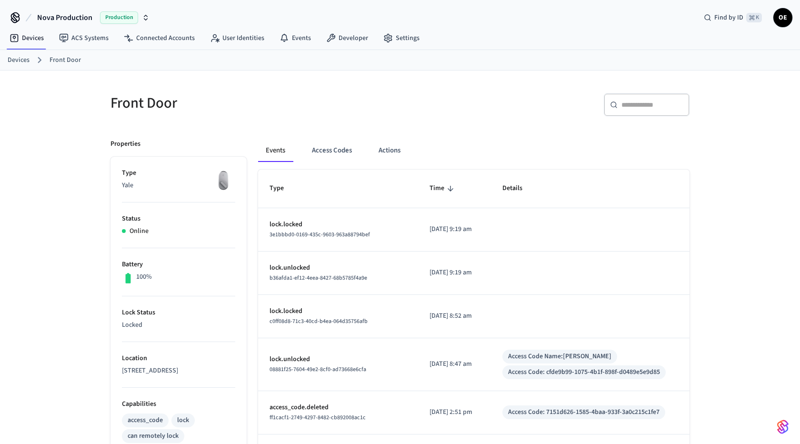
drag, startPoint x: 186, startPoint y: 369, endPoint x: 102, endPoint y: 369, distance: 83.3
click at [102, 369] on div "Properties Type Yale Status Online Battery 100% Lock Status Locked Location 100…" at bounding box center [173, 417] width 148 height 578
copy p "1003B 12th Ave South"
click at [139, 34] on link "Connected Accounts" at bounding box center [159, 38] width 86 height 17
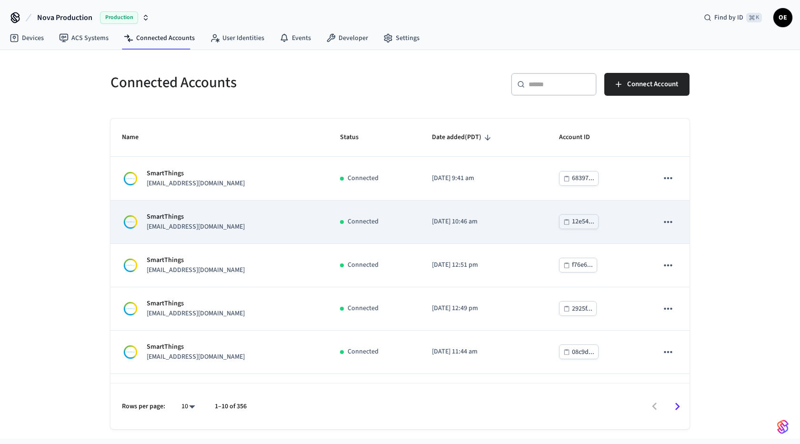
click at [267, 213] on div "SmartThings nashvacationhomes@gmail.com" at bounding box center [219, 222] width 195 height 20
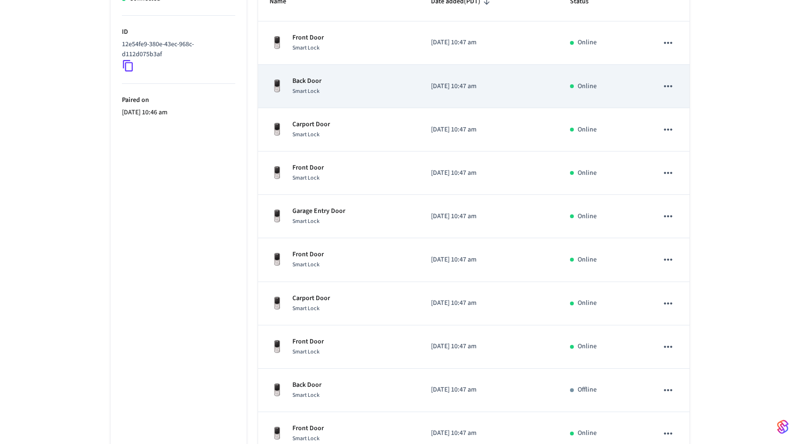
scroll to position [216, 0]
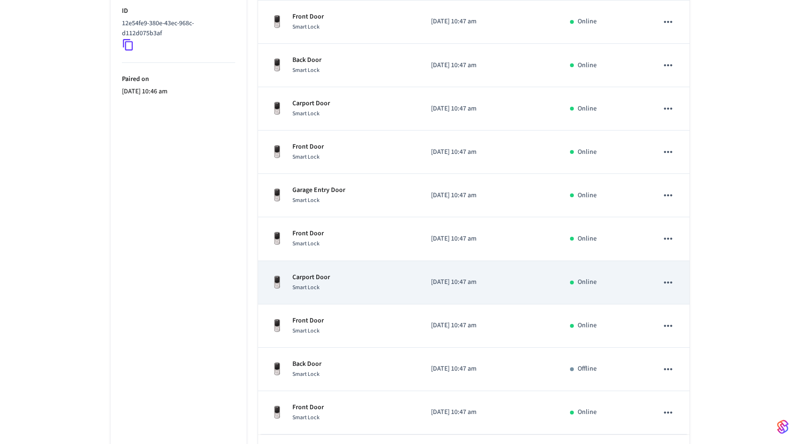
click at [344, 286] on div "Carport Door Smart Lock" at bounding box center [338, 282] width 139 height 20
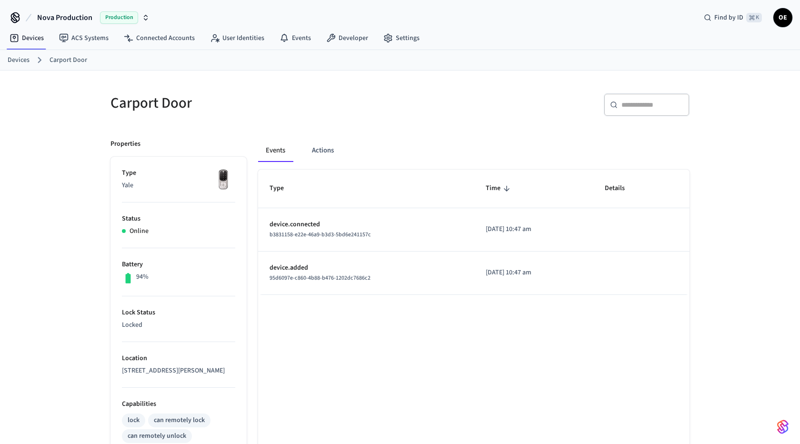
click at [608, 101] on div "​ ​" at bounding box center [647, 104] width 86 height 23
click at [139, 34] on link "Connected Accounts" at bounding box center [159, 38] width 86 height 17
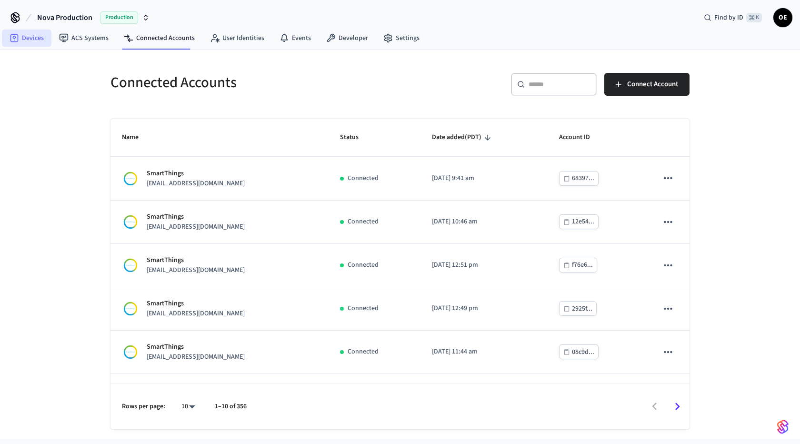
click at [27, 34] on link "Devices" at bounding box center [27, 38] width 50 height 17
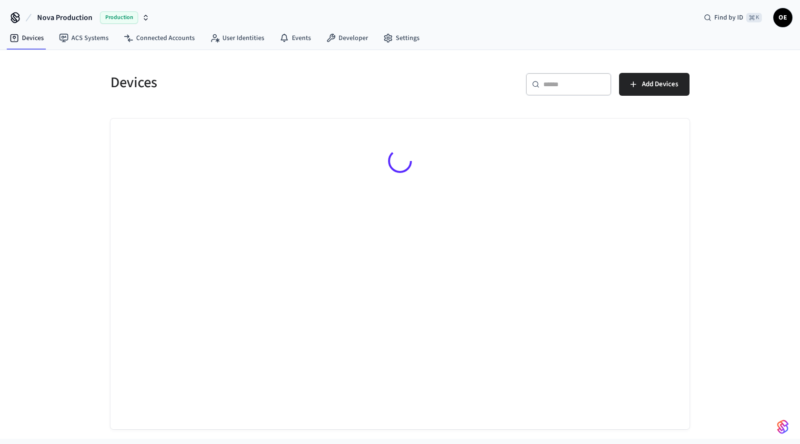
click at [572, 90] on div "​ ​" at bounding box center [569, 84] width 86 height 23
paste input "**********"
type input "**********"
click at [171, 43] on link "Connected Accounts" at bounding box center [159, 38] width 86 height 17
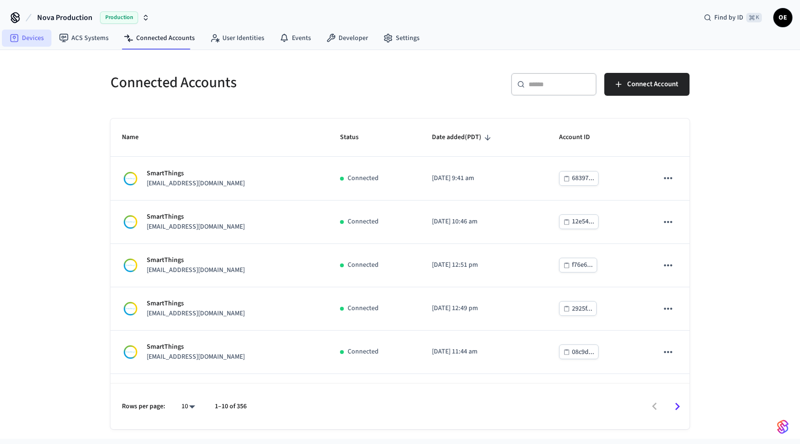
click at [33, 41] on link "Devices" at bounding box center [27, 38] width 50 height 17
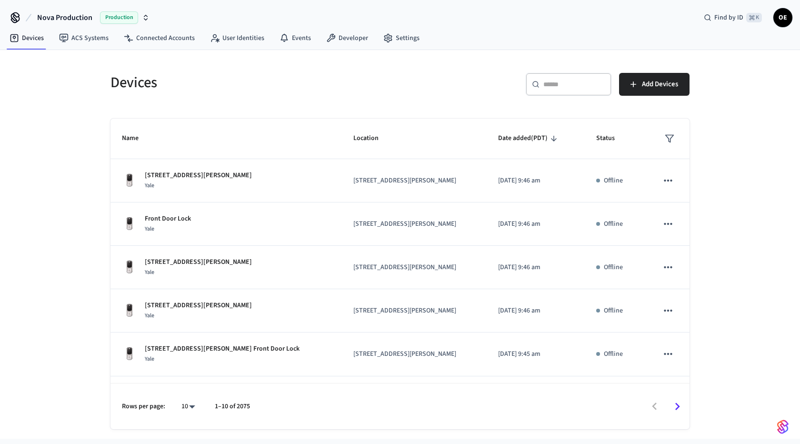
click at [575, 97] on div "​ ​" at bounding box center [569, 86] width 86 height 27
click at [575, 88] on input "text" at bounding box center [574, 85] width 62 height 10
paste input "**********"
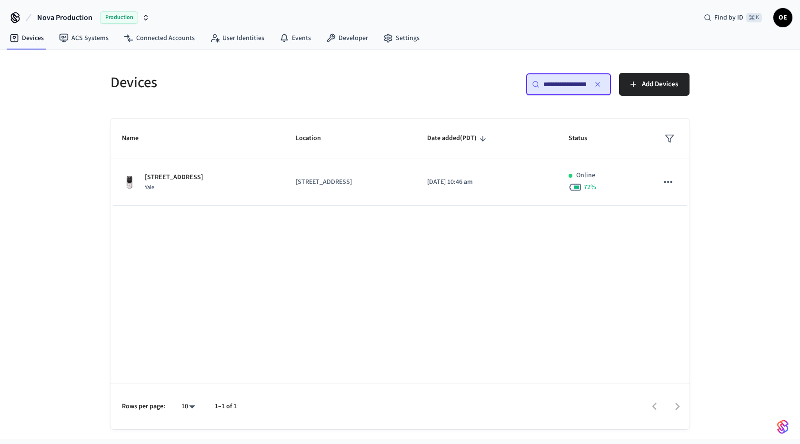
scroll to position [0, 10]
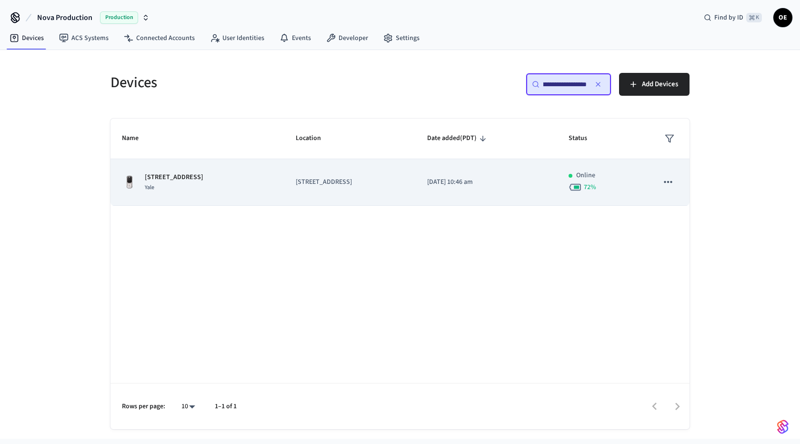
type input "**********"
click at [177, 177] on p "1013 stockell street" at bounding box center [174, 177] width 59 height 10
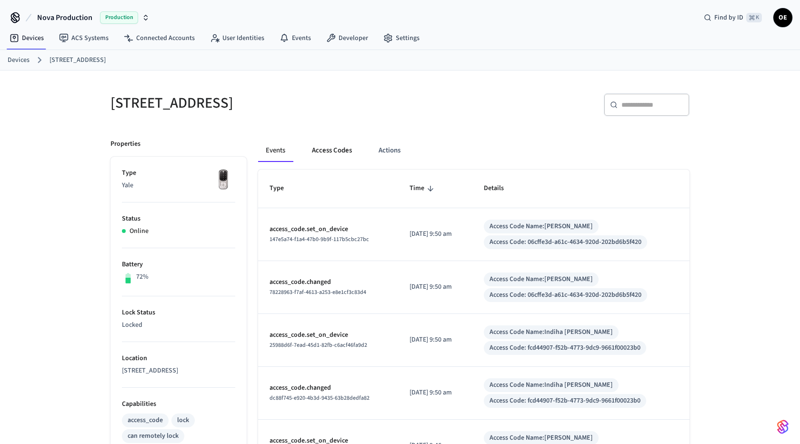
click at [344, 144] on button "Access Codes" at bounding box center [331, 150] width 55 height 23
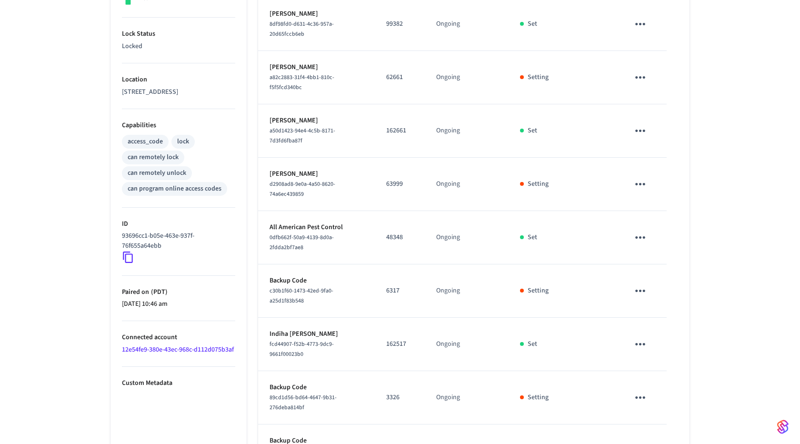
scroll to position [281, 0]
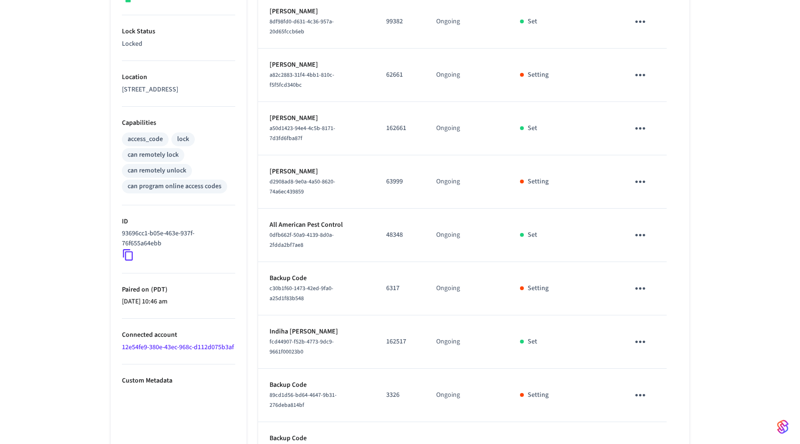
click at [172, 346] on link "12e54fe9-380e-43ec-968c-d112d075b3af" at bounding box center [178, 347] width 112 height 10
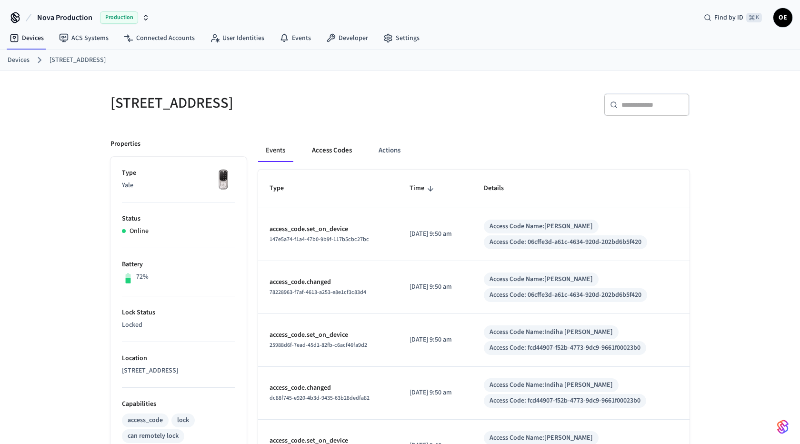
click at [332, 152] on button "Access Codes" at bounding box center [331, 150] width 55 height 23
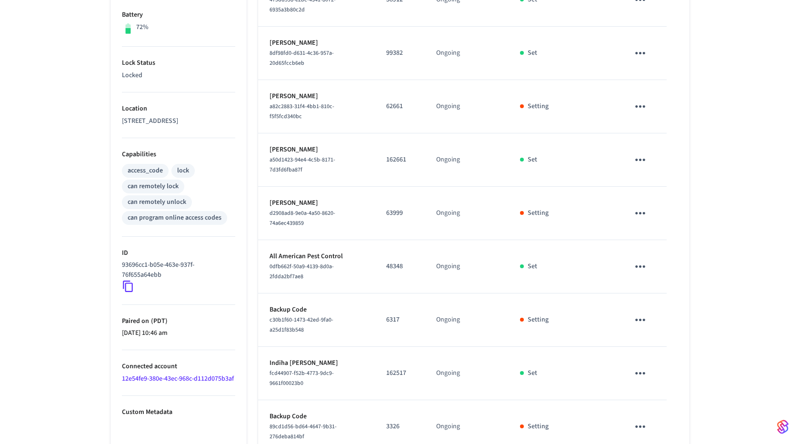
scroll to position [258, 0]
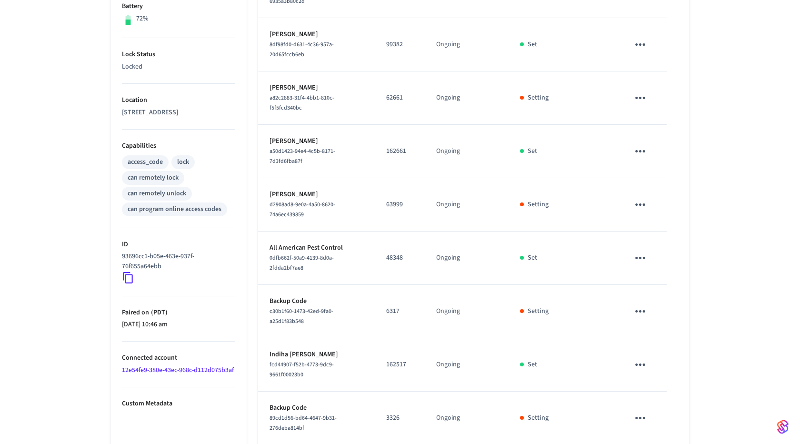
click at [167, 366] on link "12e54fe9-380e-43ec-968c-d112d075b3af" at bounding box center [178, 370] width 112 height 10
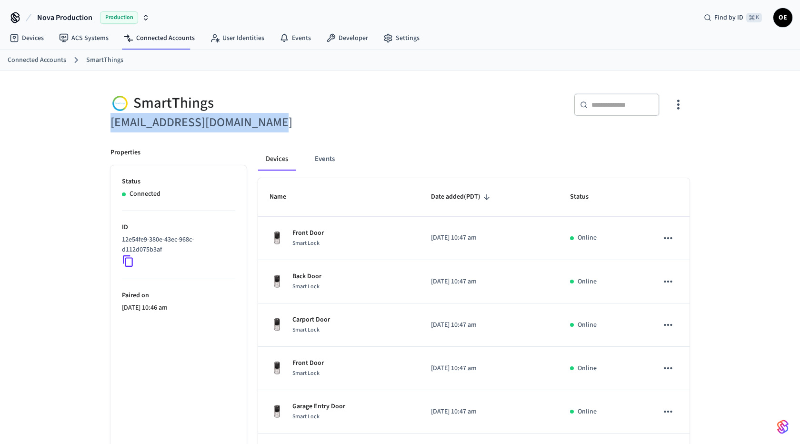
drag, startPoint x: 109, startPoint y: 122, endPoint x: 292, endPoint y: 120, distance: 183.8
click at [292, 120] on div "SmartThings nashvacationhomes@gmail.com" at bounding box center [246, 107] width 295 height 50
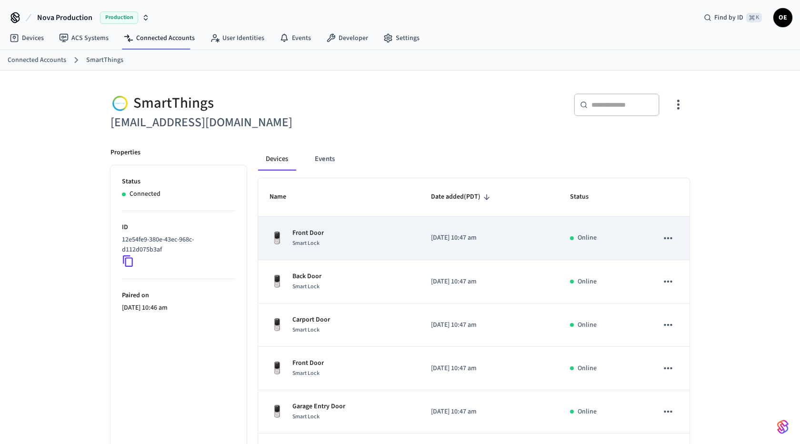
click at [346, 238] on div "Front Door Smart Lock" at bounding box center [338, 238] width 139 height 20
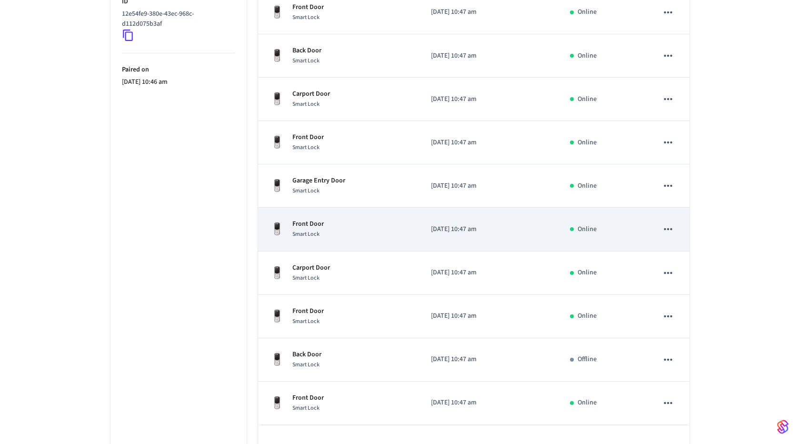
scroll to position [249, 0]
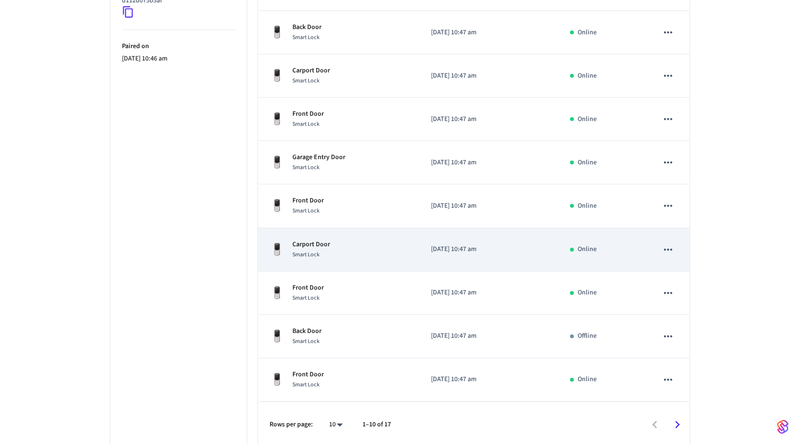
click at [359, 262] on td "Carport Door Smart Lock" at bounding box center [338, 249] width 161 height 43
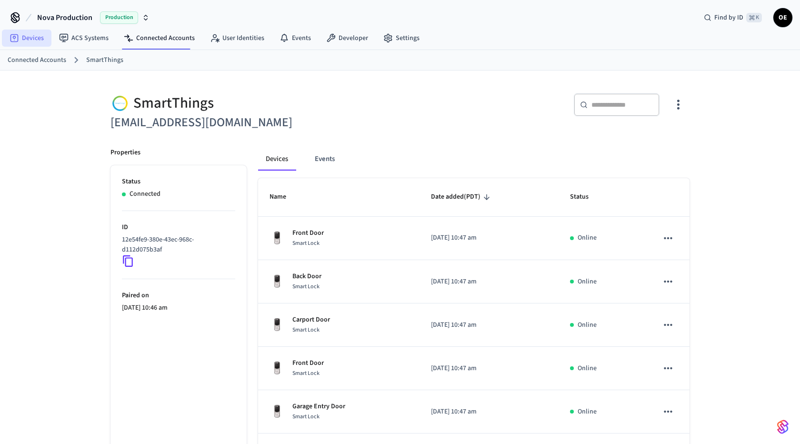
click at [10, 41] on icon at bounding box center [15, 38] width 10 height 10
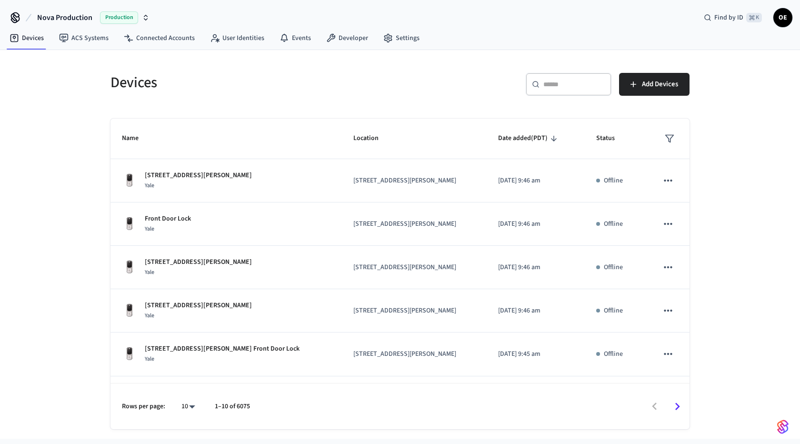
click at [575, 90] on div "​ ​" at bounding box center [569, 84] width 86 height 23
paste input "**********"
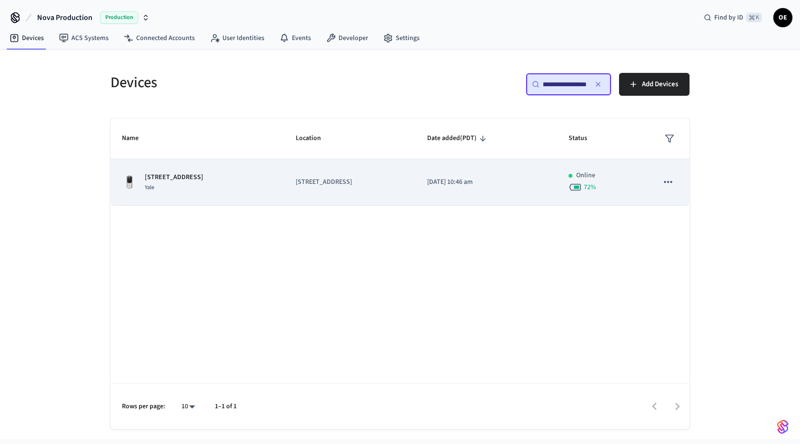
type input "**********"
click at [224, 172] on div "1013 stockell street Yale" at bounding box center [197, 182] width 151 height 20
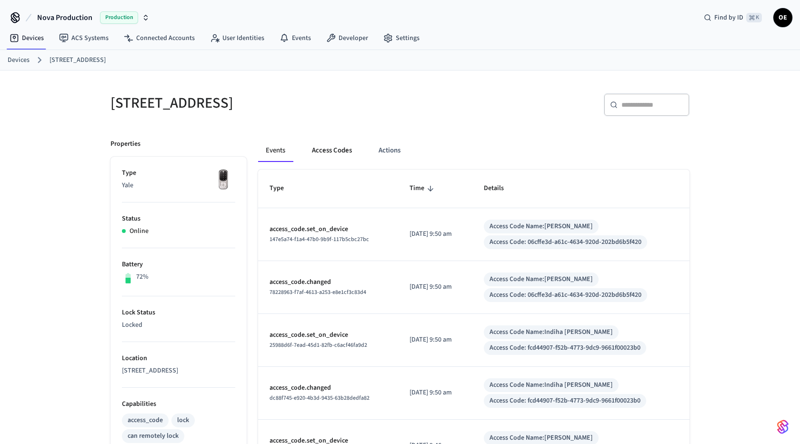
click at [347, 147] on button "Access Codes" at bounding box center [331, 150] width 55 height 23
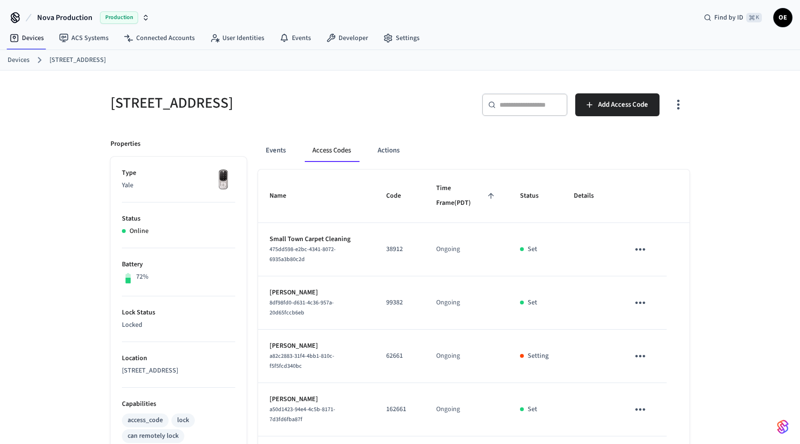
click at [20, 59] on link "Devices" at bounding box center [19, 60] width 22 height 10
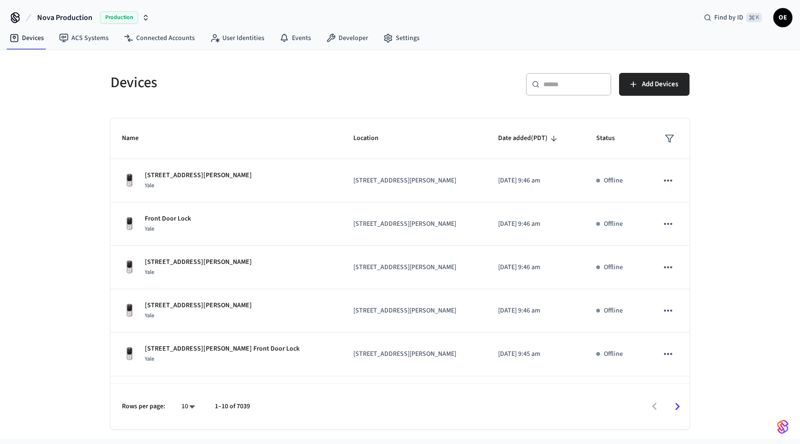
click at [564, 87] on input "text" at bounding box center [574, 85] width 62 height 10
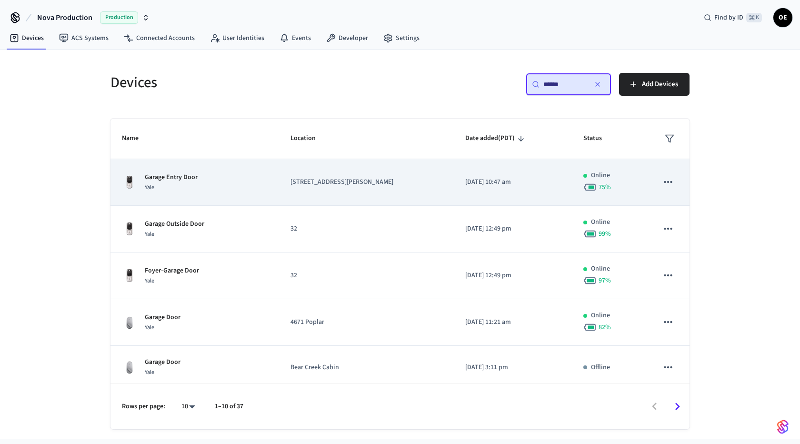
type input "******"
click at [231, 179] on div "Garage Entry Door Yale" at bounding box center [195, 182] width 146 height 20
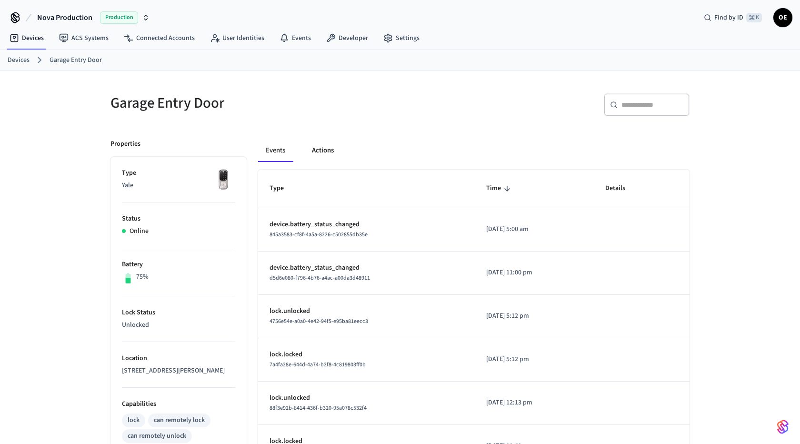
click at [321, 150] on button "Actions" at bounding box center [322, 150] width 37 height 23
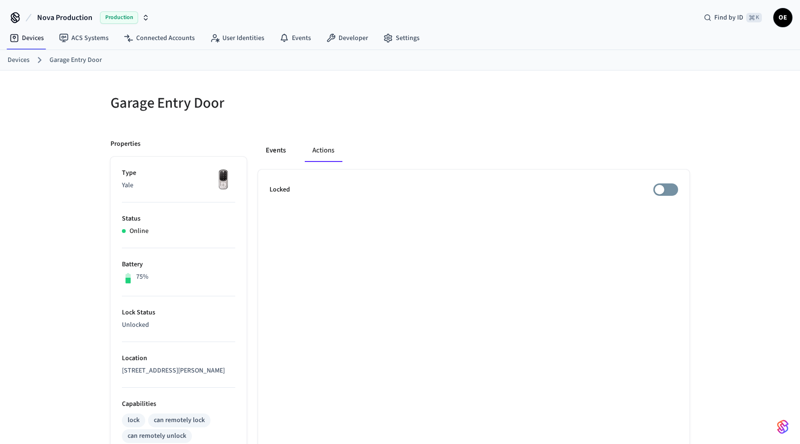
click at [273, 156] on button "Events" at bounding box center [275, 150] width 35 height 23
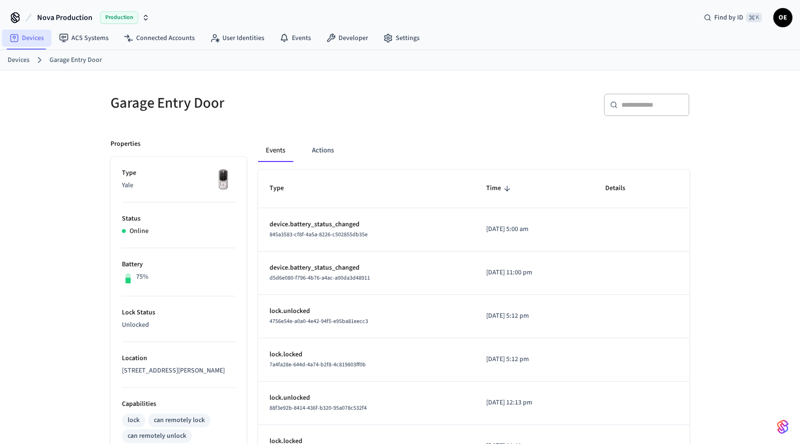
click at [37, 36] on link "Devices" at bounding box center [27, 38] width 50 height 17
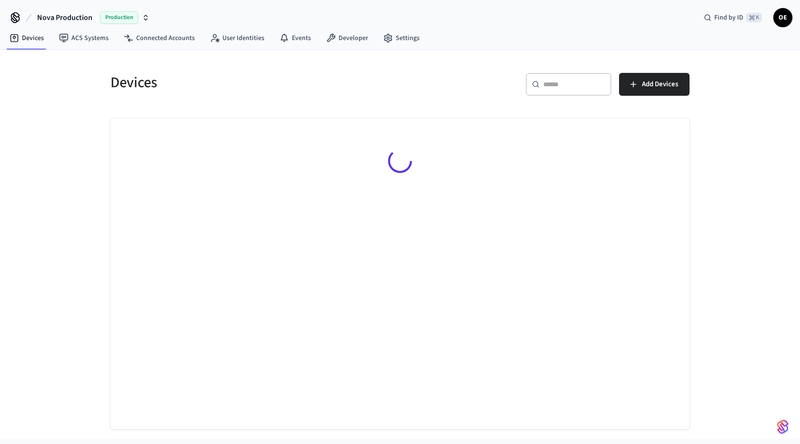
drag, startPoint x: 579, startPoint y: 71, endPoint x: 578, endPoint y: 90, distance: 19.1
click at [579, 71] on div "​ ​ Add Devices" at bounding box center [541, 82] width 295 height 42
click at [577, 91] on div "​ ​" at bounding box center [569, 84] width 86 height 23
paste input "**********"
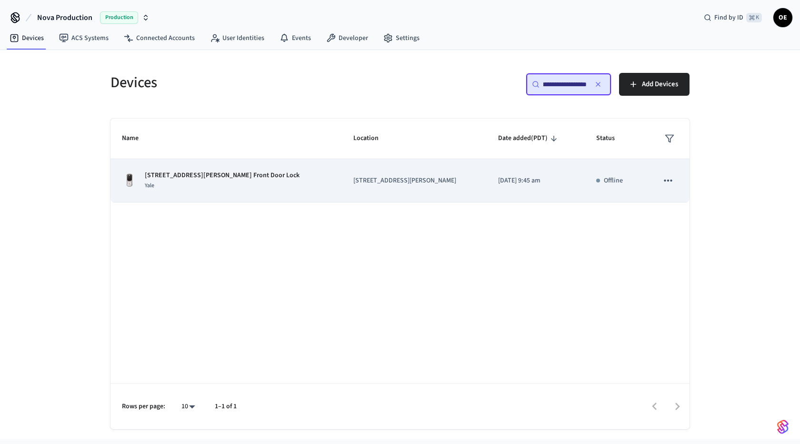
type input "**********"
click at [225, 172] on p "601A Ries Ave Front Door Lock" at bounding box center [222, 175] width 155 height 10
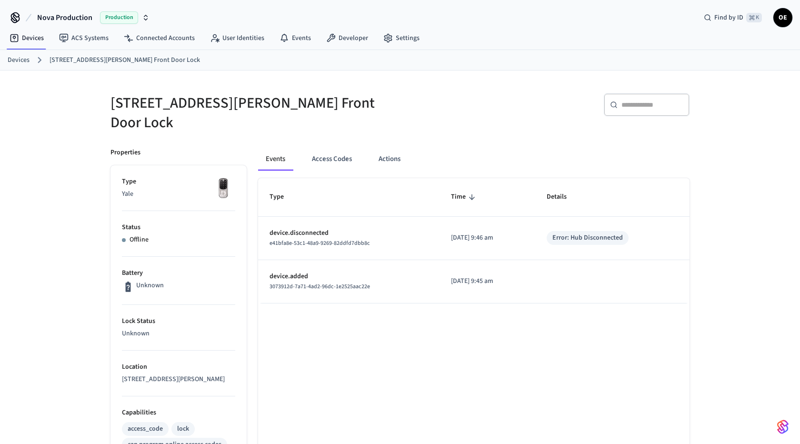
click at [185, 362] on p "Location" at bounding box center [178, 367] width 113 height 10
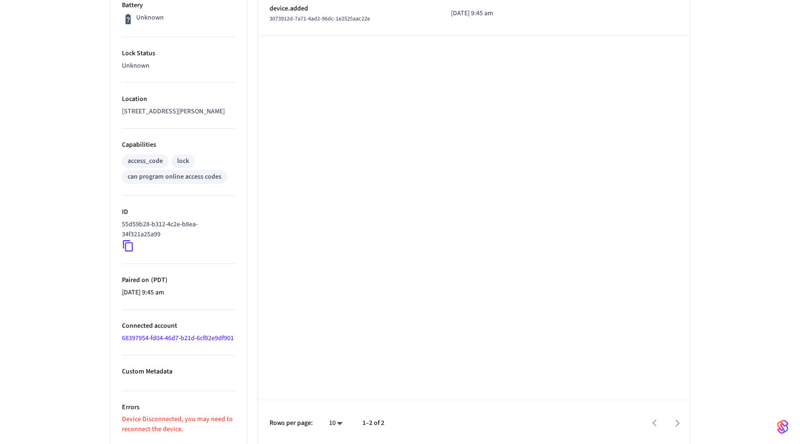
click at [139, 333] on link "68397954-fd04-46d7-b21d-6cf82e9df901" at bounding box center [178, 338] width 112 height 10
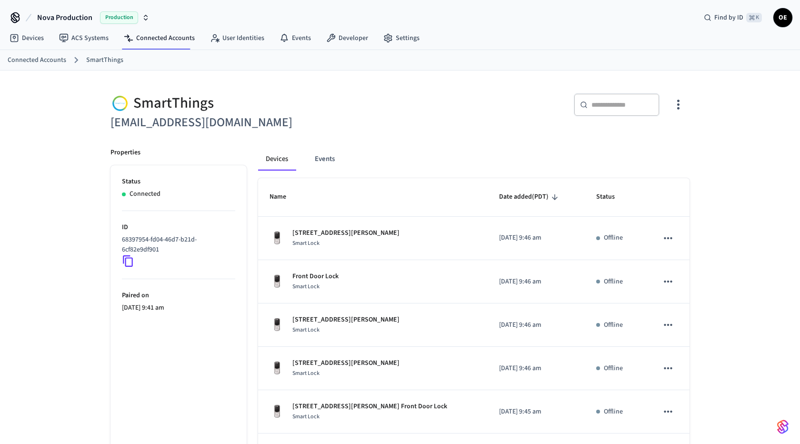
click at [118, 126] on h6 "ardevries1@gmail.com" at bounding box center [252, 123] width 284 height 20
drag, startPoint x: 112, startPoint y: 125, endPoint x: 261, endPoint y: 125, distance: 149.0
click at [261, 125] on h6 "ardevries1@gmail.com" at bounding box center [252, 123] width 284 height 20
click at [194, 118] on h6 "ardevries1@gmail.com" at bounding box center [252, 123] width 284 height 20
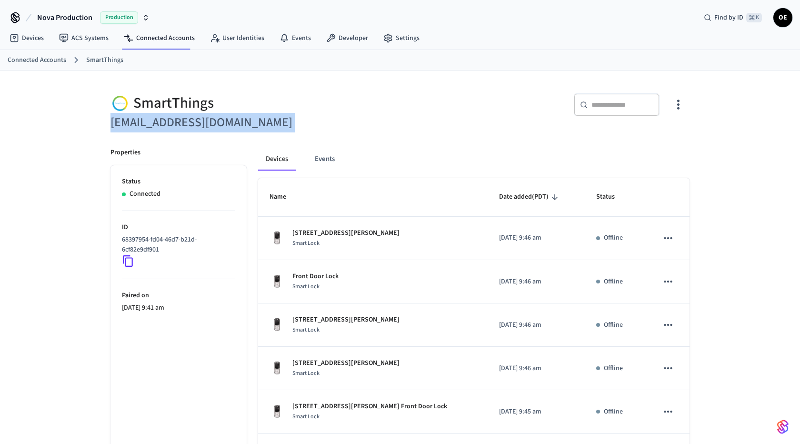
click at [194, 118] on h6 "ardevries1@gmail.com" at bounding box center [252, 123] width 284 height 20
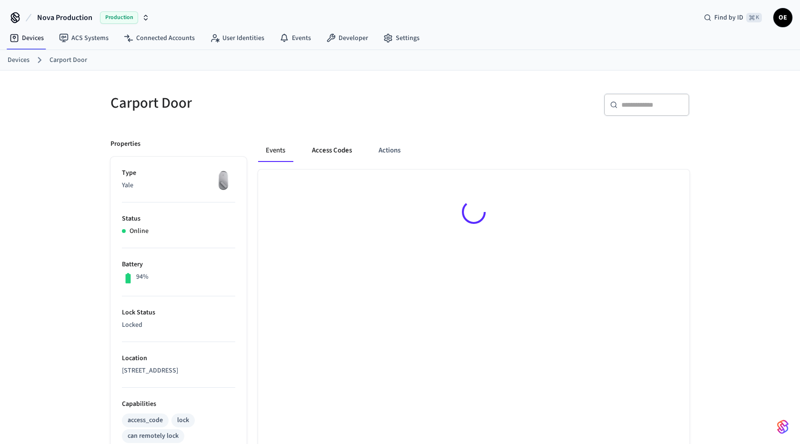
click at [329, 153] on button "Access Codes" at bounding box center [331, 150] width 55 height 23
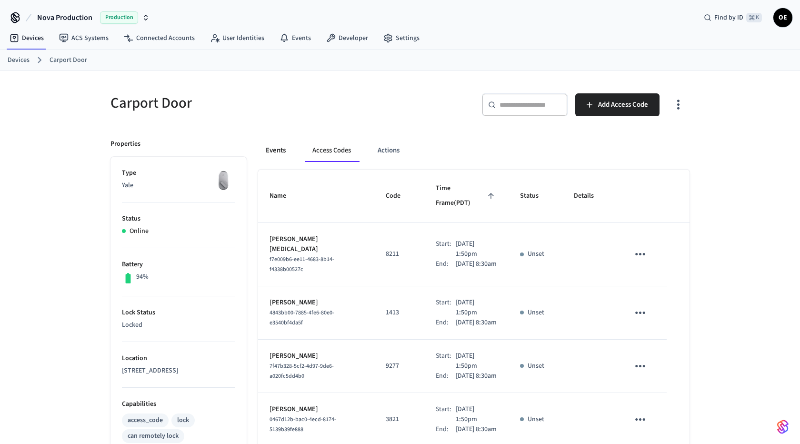
click at [268, 143] on button "Events" at bounding box center [275, 150] width 35 height 23
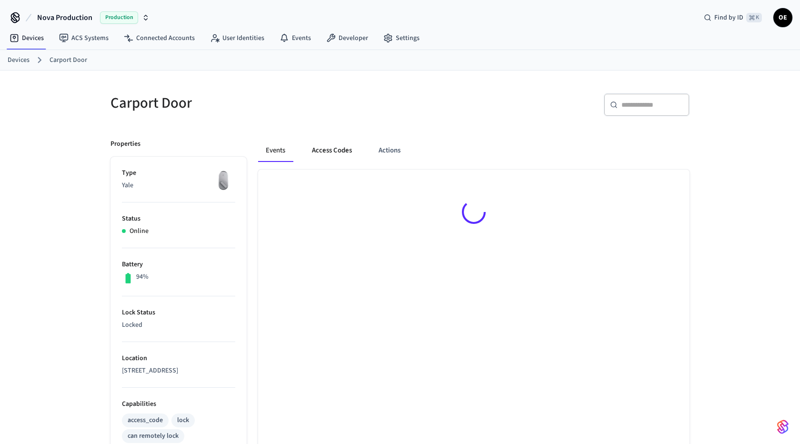
click at [354, 154] on button "Access Codes" at bounding box center [331, 150] width 55 height 23
click at [324, 150] on button "Access Codes" at bounding box center [331, 150] width 55 height 23
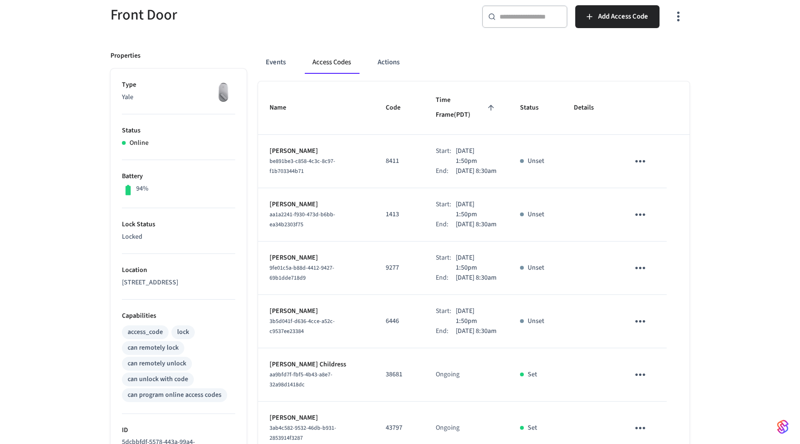
scroll to position [115, 0]
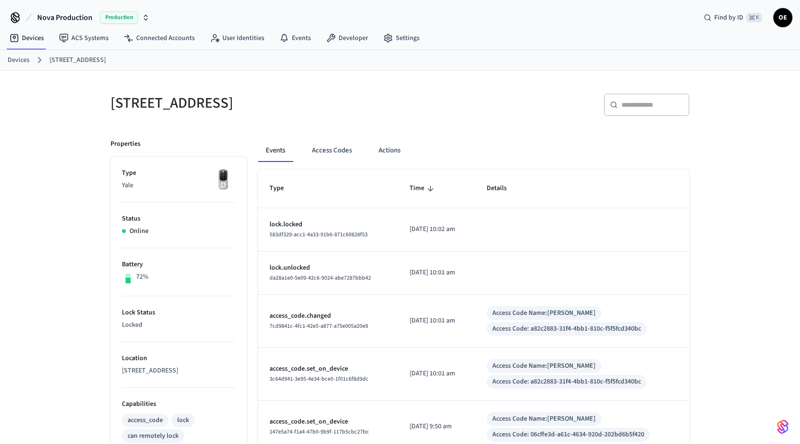
click at [335, 164] on div "Events Access Codes Actions" at bounding box center [473, 154] width 431 height 30
click at [335, 159] on button "Access Codes" at bounding box center [331, 150] width 55 height 23
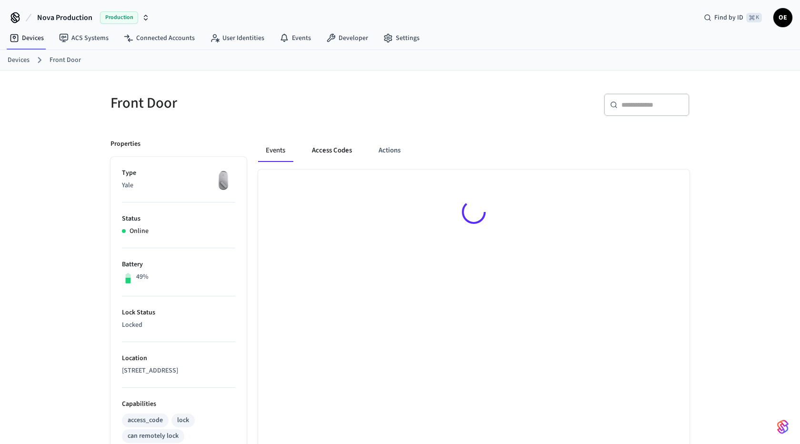
click at [316, 145] on button "Access Codes" at bounding box center [331, 150] width 55 height 23
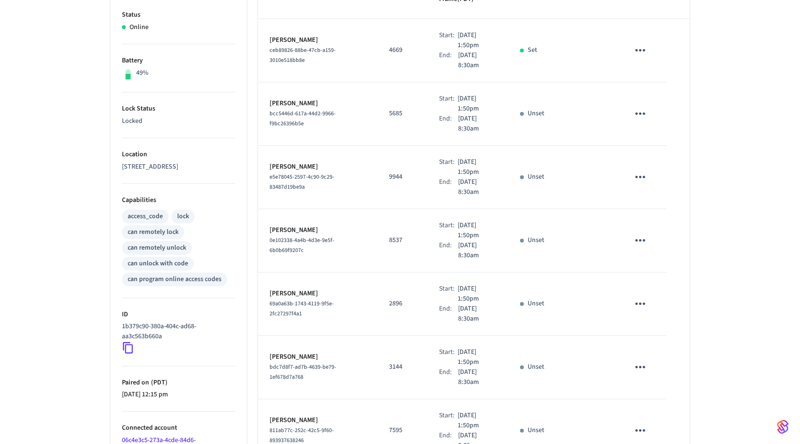
scroll to position [250, 0]
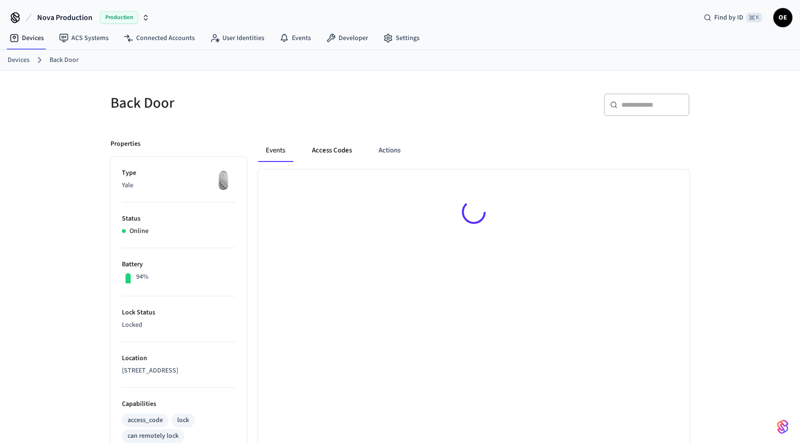
click at [335, 151] on button "Access Codes" at bounding box center [331, 150] width 55 height 23
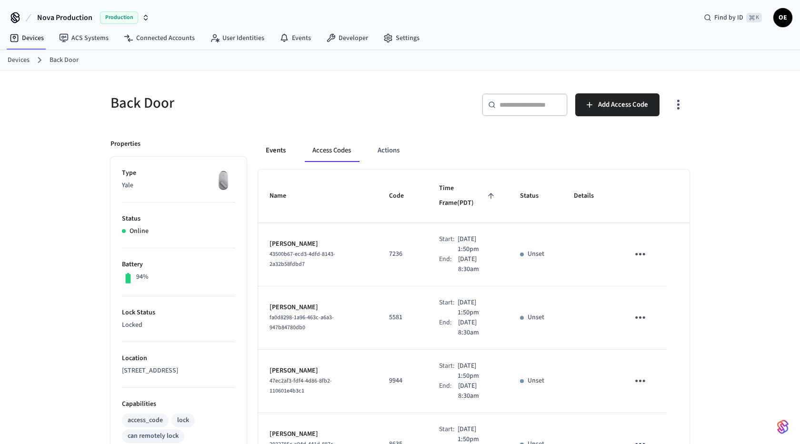
click at [284, 157] on button "Events" at bounding box center [275, 150] width 35 height 23
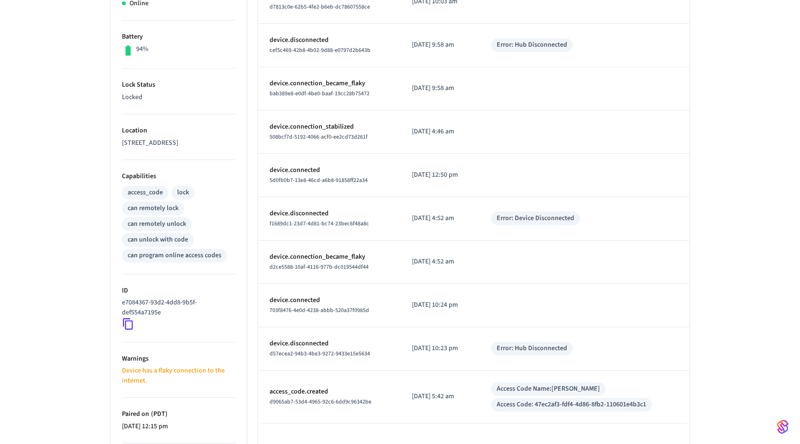
scroll to position [315, 0]
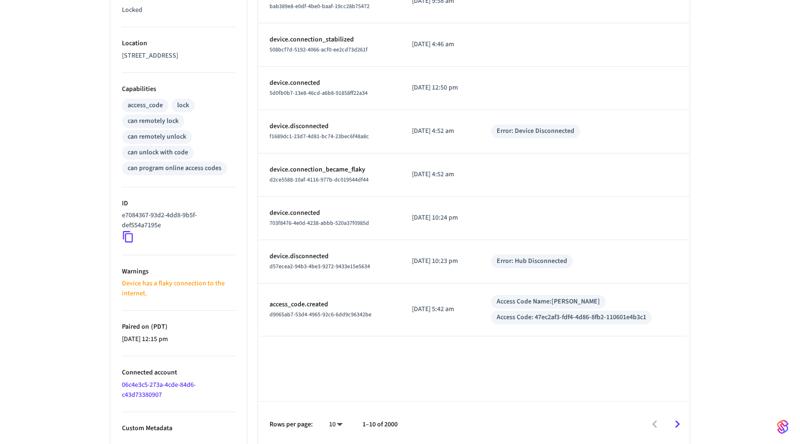
click at [153, 389] on link "06c4e3c5-273a-4cde-84d6-c43d73380907" at bounding box center [159, 390] width 74 height 20
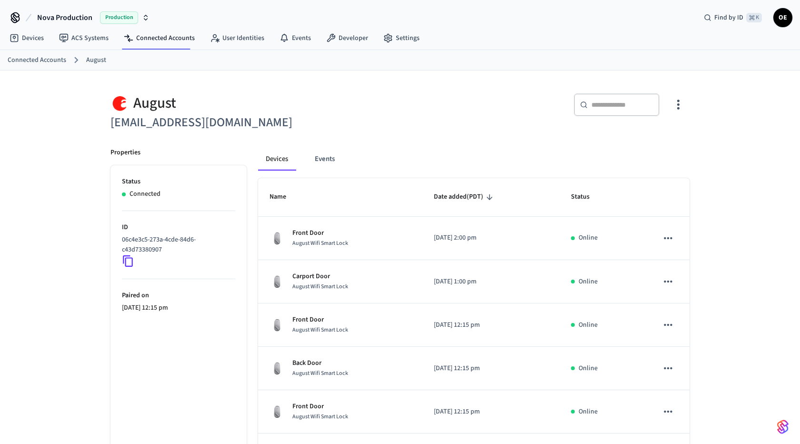
click at [685, 112] on button "button" at bounding box center [678, 105] width 22 height 38
click at [329, 108] on div at bounding box center [400, 222] width 800 height 444
drag, startPoint x: 150, startPoint y: 127, endPoint x: 203, endPoint y: 127, distance: 52.8
click at [183, 127] on h6 "support+nashvillevr@operto.com" at bounding box center [252, 123] width 284 height 20
click at [277, 128] on h6 "support+nashvillevr@operto.com" at bounding box center [252, 123] width 284 height 20
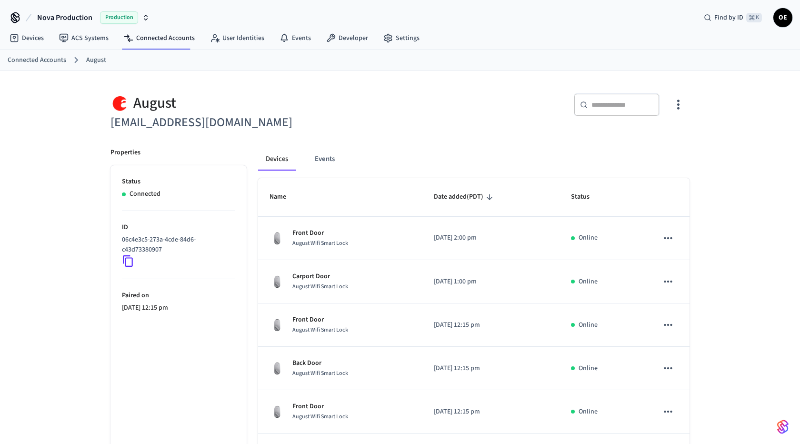
click at [277, 128] on h6 "support+nashvillevr@operto.com" at bounding box center [252, 123] width 284 height 20
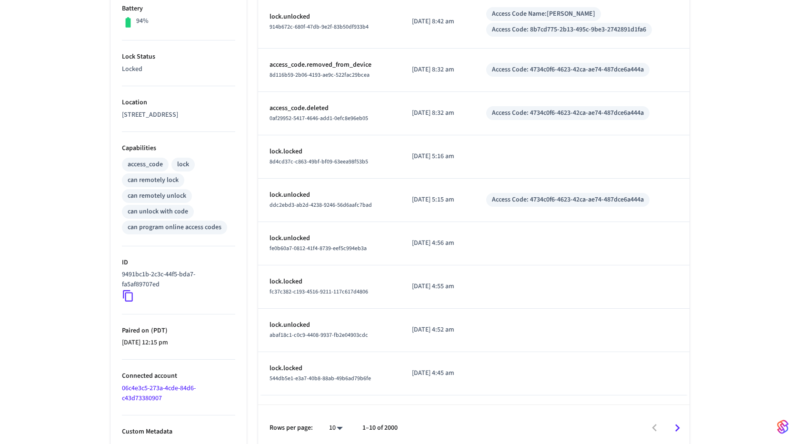
scroll to position [259, 0]
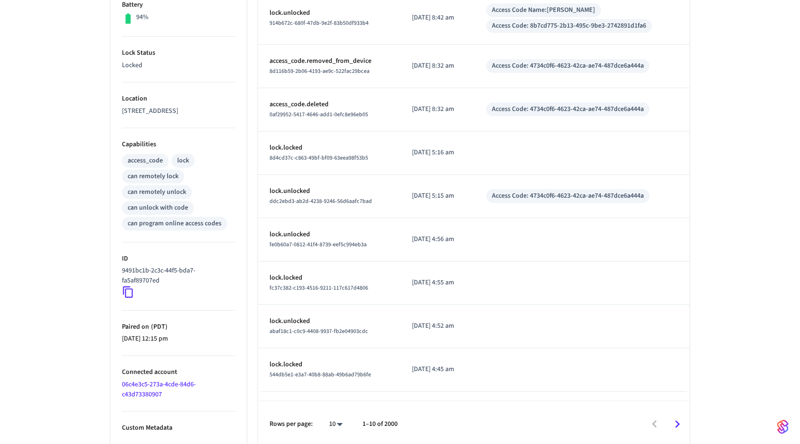
click at [169, 381] on link "06c4e3c5-273a-4cde-84d6-c43d73380907" at bounding box center [159, 389] width 74 height 20
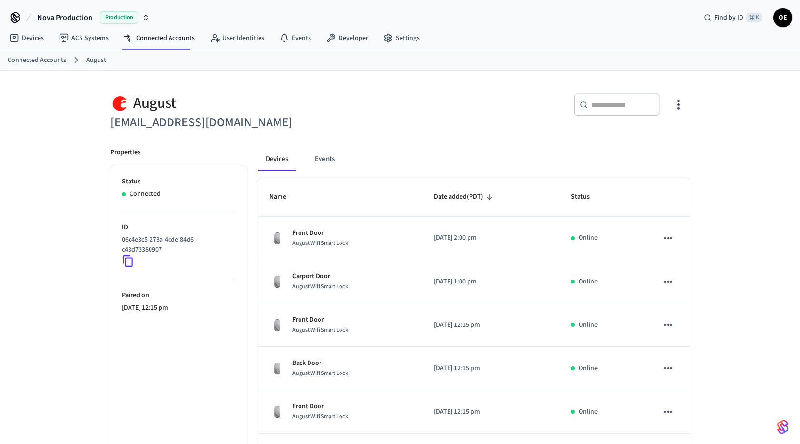
click at [189, 127] on h6 "[EMAIL_ADDRESS][DOMAIN_NAME]" at bounding box center [252, 123] width 284 height 20
click at [192, 127] on h6 "[EMAIL_ADDRESS][DOMAIN_NAME]" at bounding box center [252, 123] width 284 height 20
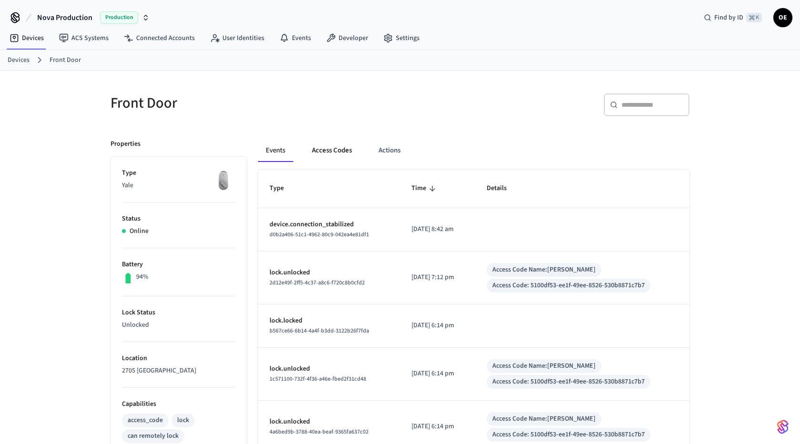
click at [338, 150] on button "Access Codes" at bounding box center [331, 150] width 55 height 23
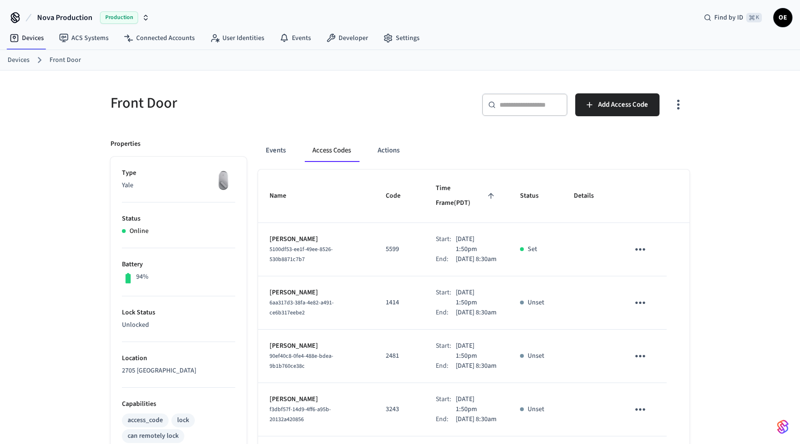
scroll to position [430, 0]
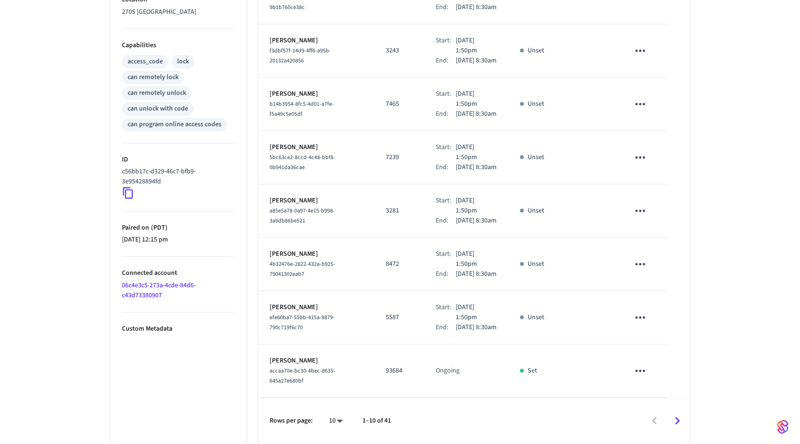
click at [171, 280] on link "06c4e3c5-273a-4cde-84d6-c43d73380907" at bounding box center [159, 290] width 74 height 20
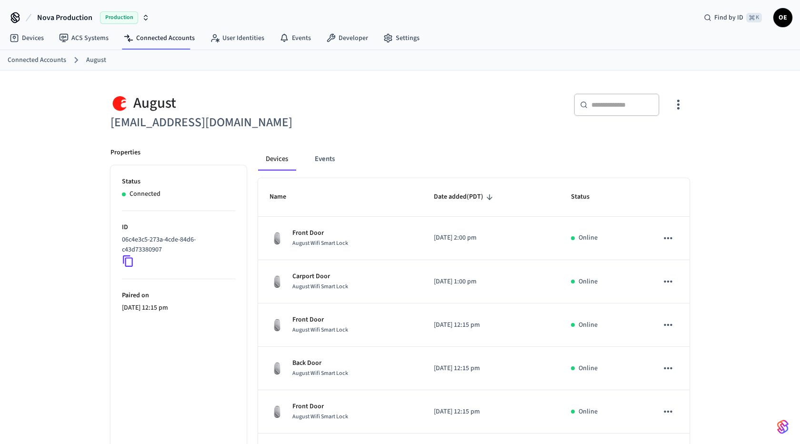
click at [151, 115] on h6 "[EMAIL_ADDRESS][DOMAIN_NAME]" at bounding box center [252, 123] width 284 height 20
click at [176, 119] on h6 "[EMAIL_ADDRESS][DOMAIN_NAME]" at bounding box center [252, 123] width 284 height 20
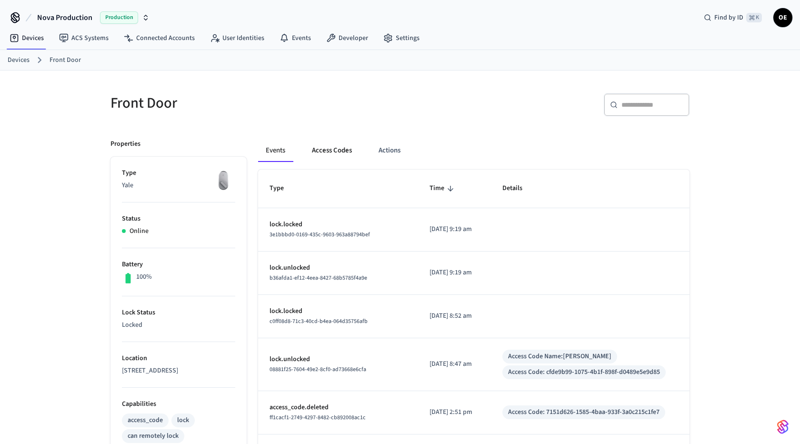
click at [339, 145] on button "Access Codes" at bounding box center [331, 150] width 55 height 23
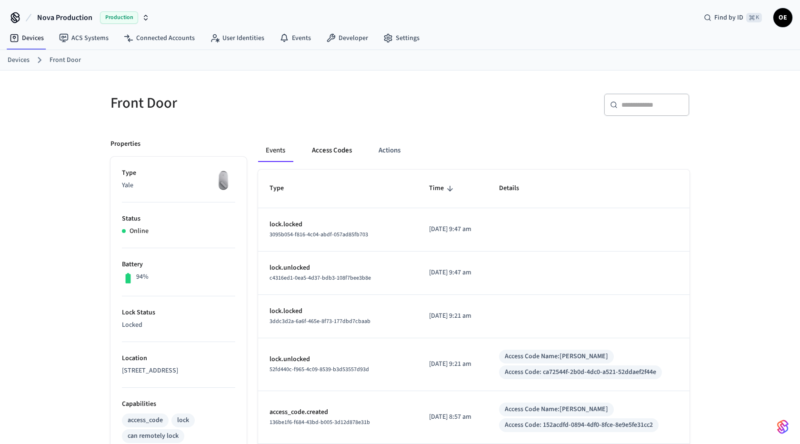
click at [343, 143] on button "Access Codes" at bounding box center [331, 150] width 55 height 23
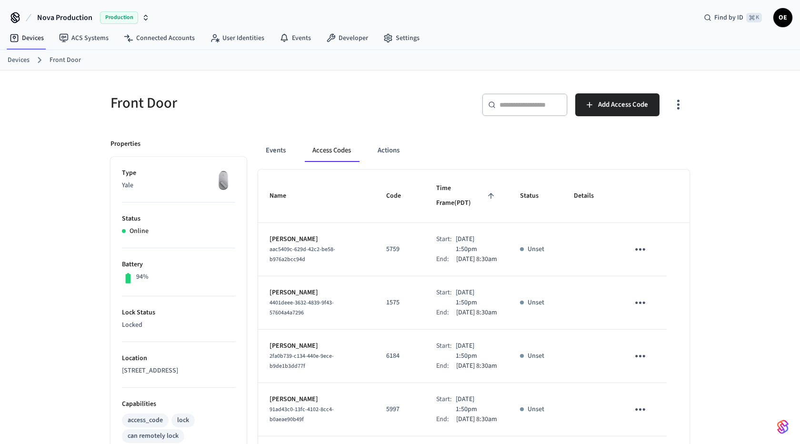
scroll to position [420, 0]
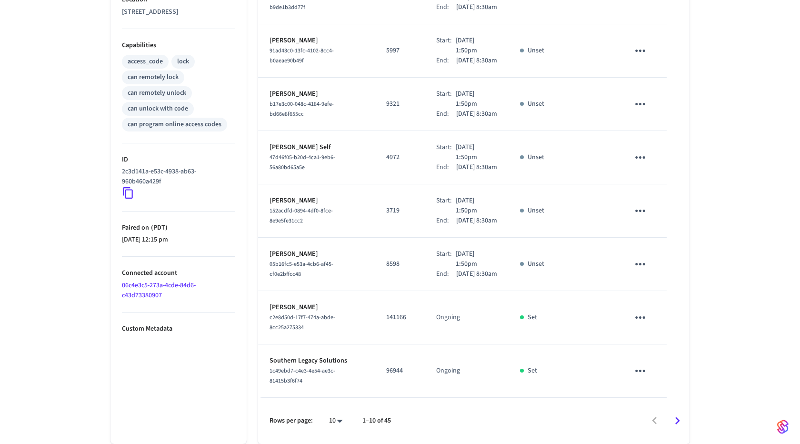
click at [162, 280] on link "06c4e3c5-273a-4cde-84d6-c43d73380907" at bounding box center [159, 290] width 74 height 20
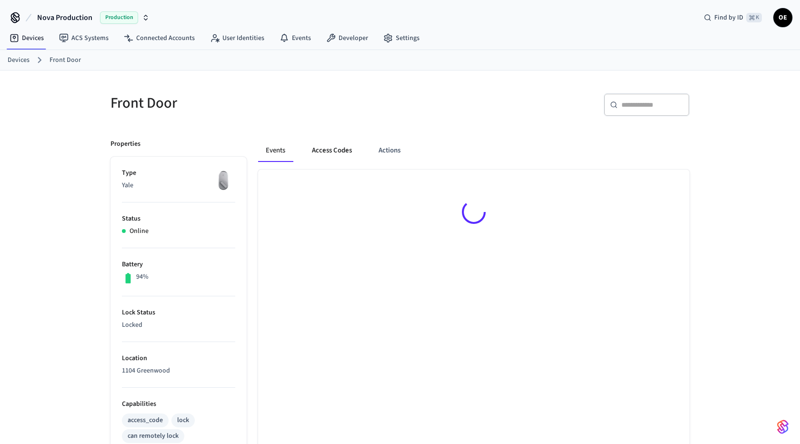
click at [322, 145] on button "Access Codes" at bounding box center [331, 150] width 55 height 23
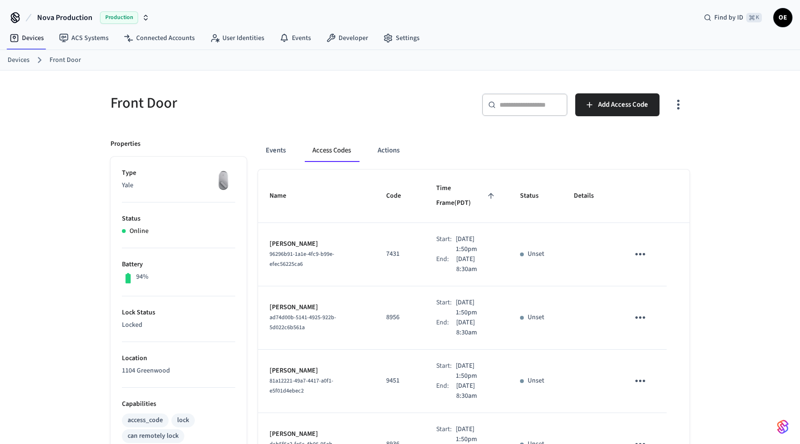
scroll to position [363, 0]
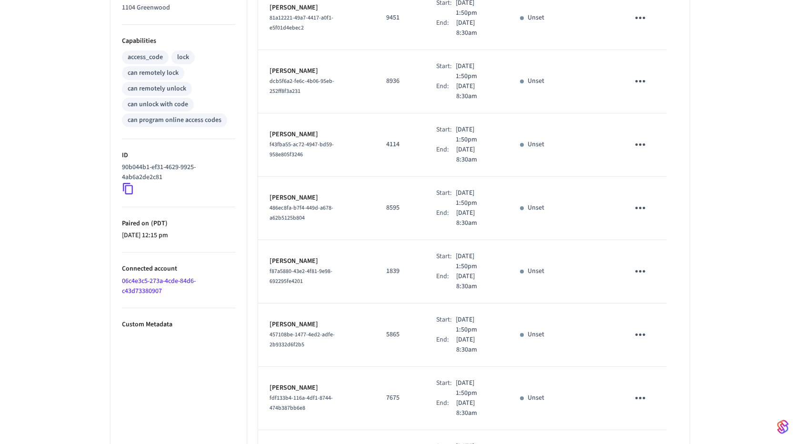
click at [154, 283] on li "Connected account 06c4e3c5-273a-4cde-84d6-c43d73380907" at bounding box center [178, 280] width 113 height 56
click at [148, 279] on link "06c4e3c5-273a-4cde-84d6-c43d73380907" at bounding box center [159, 286] width 74 height 20
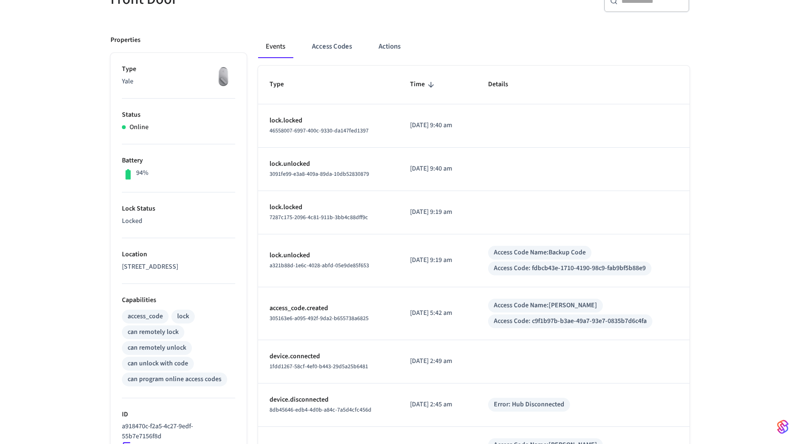
scroll to position [278, 0]
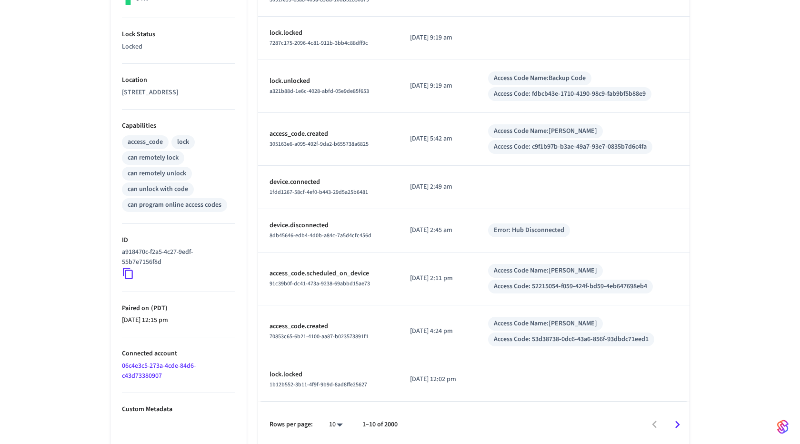
click at [163, 366] on link "06c4e3c5-273a-4cde-84d6-c43d73380907" at bounding box center [159, 371] width 74 height 20
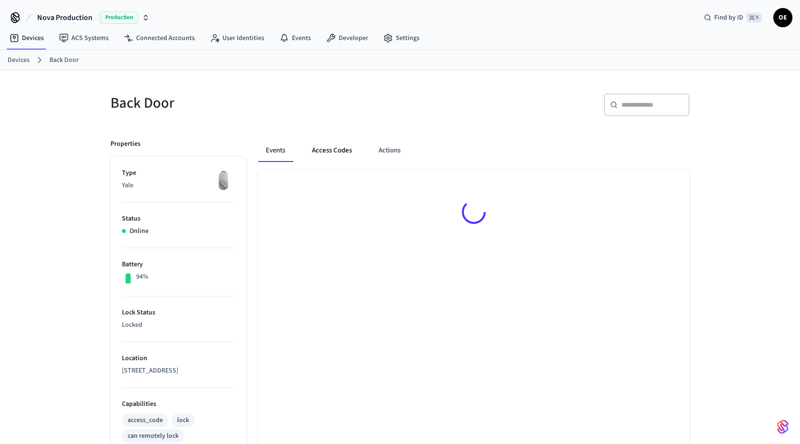
click at [308, 149] on button "Access Codes" at bounding box center [331, 150] width 55 height 23
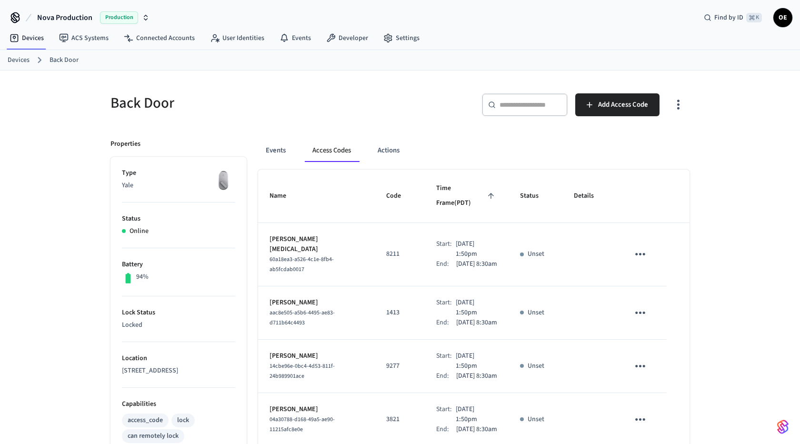
scroll to position [380, 0]
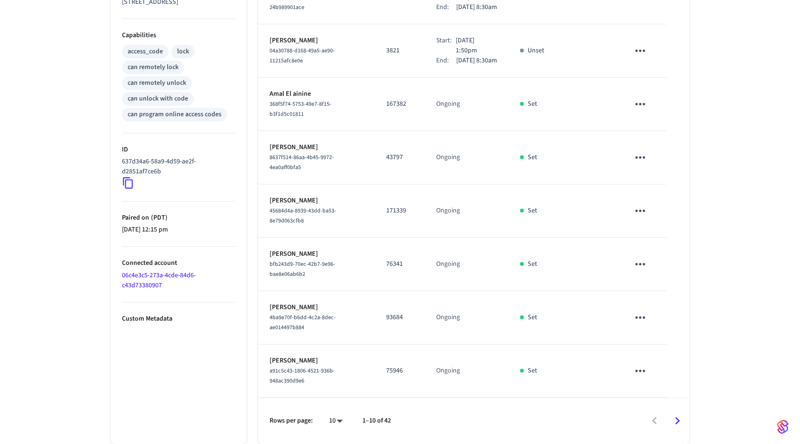
click at [161, 270] on link "06c4e3c5-273a-4cde-84d6-c43d73380907" at bounding box center [159, 280] width 74 height 20
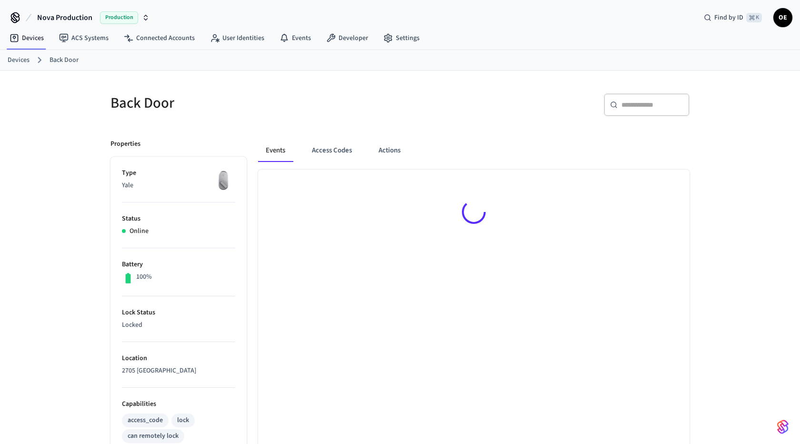
scroll to position [259, 0]
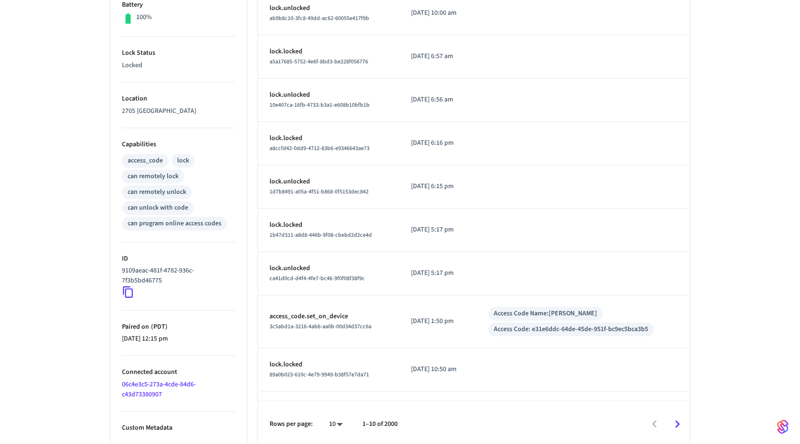
click at [162, 387] on link "06c4e3c5-273a-4cde-84d6-c43d73380907" at bounding box center [159, 389] width 74 height 20
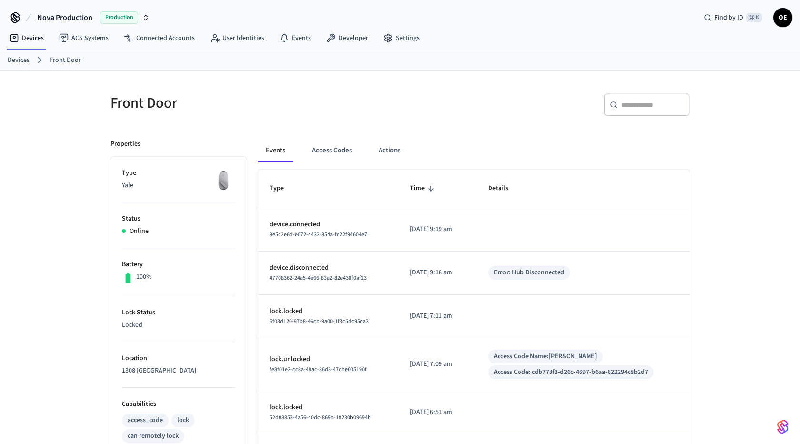
scroll to position [315, 0]
